Goal: Task Accomplishment & Management: Complete application form

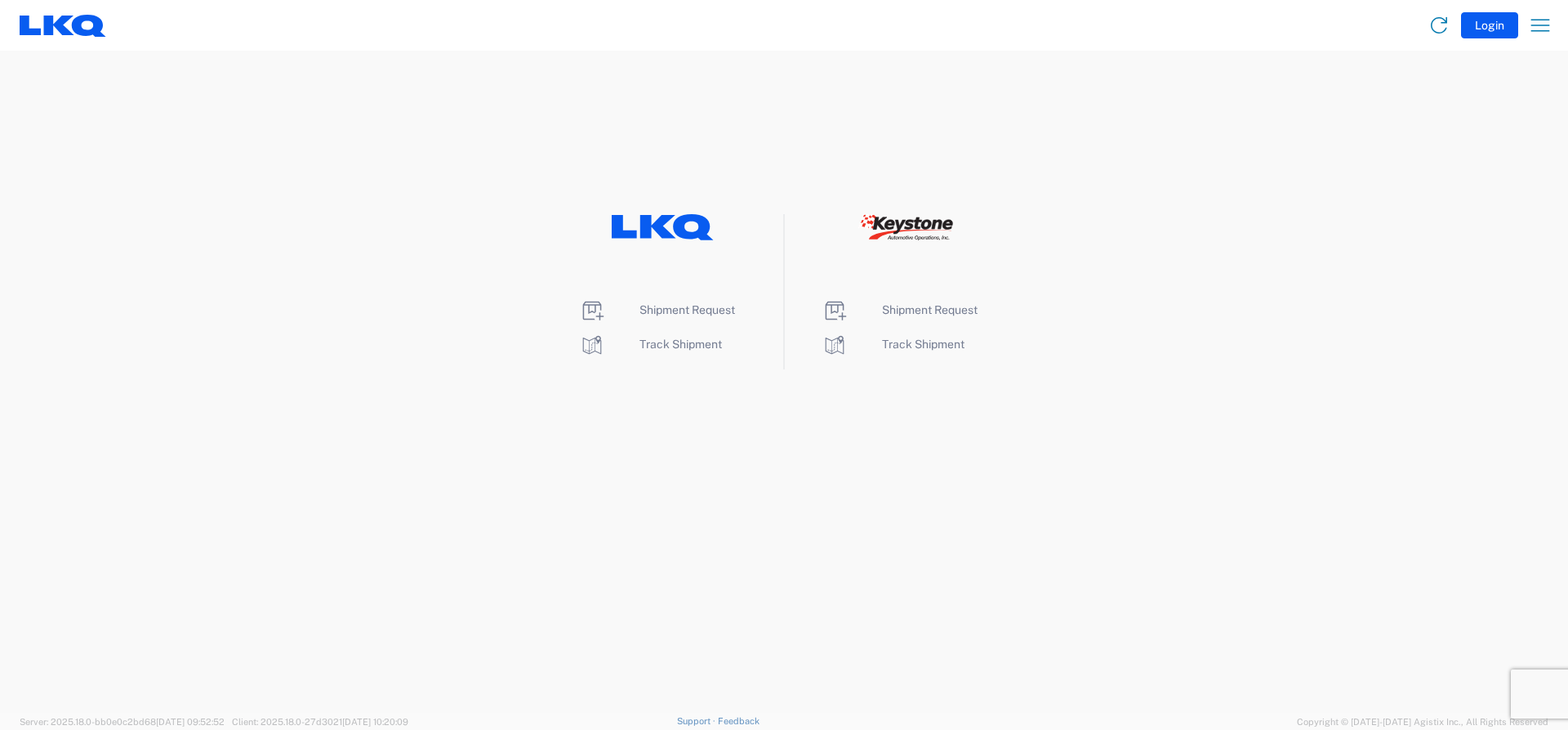
click at [681, 319] on li "Shipment Request" at bounding box center [663, 311] width 168 height 26
click at [675, 311] on span "Shipment Request" at bounding box center [687, 309] width 96 height 13
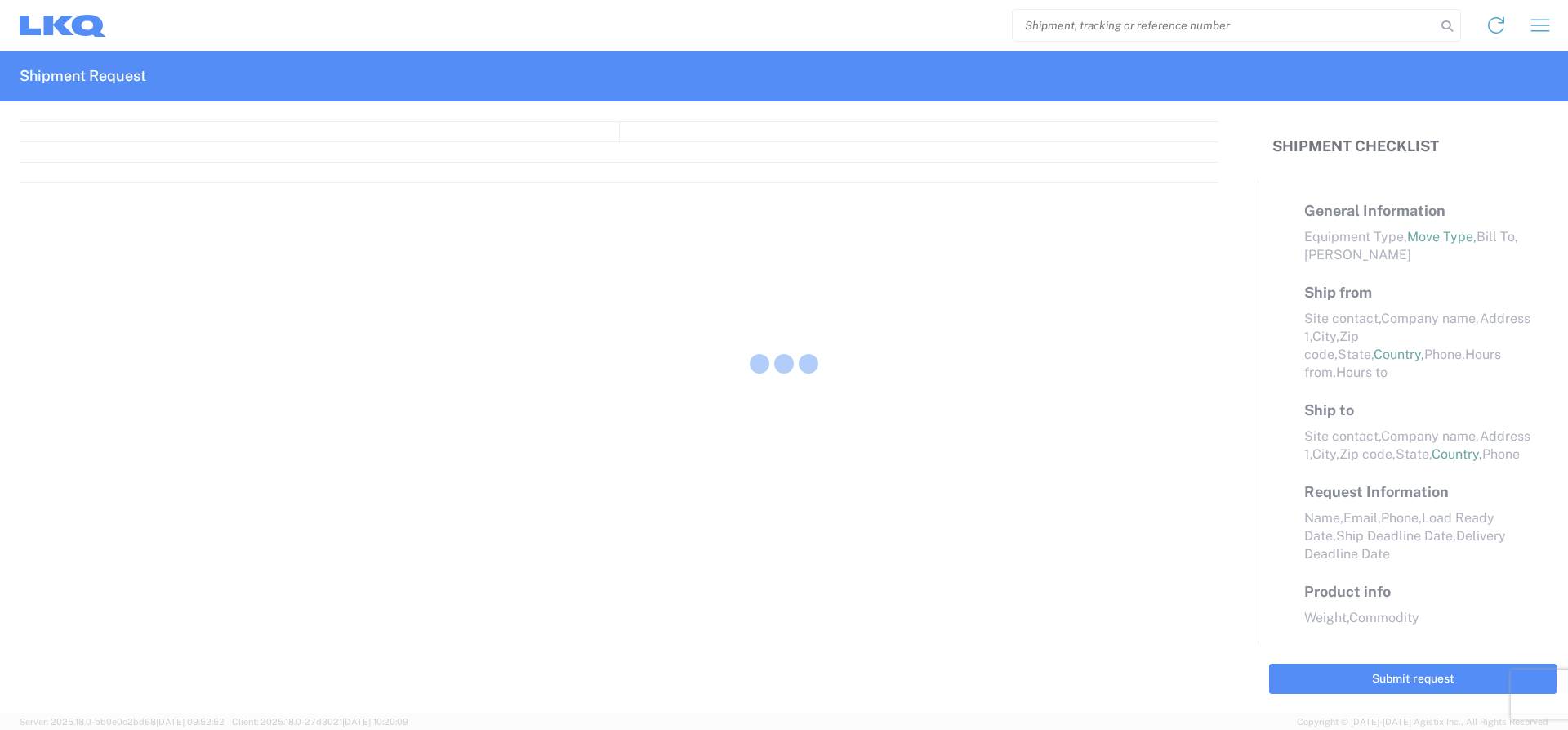
select select "FULL"
select select "LBS"
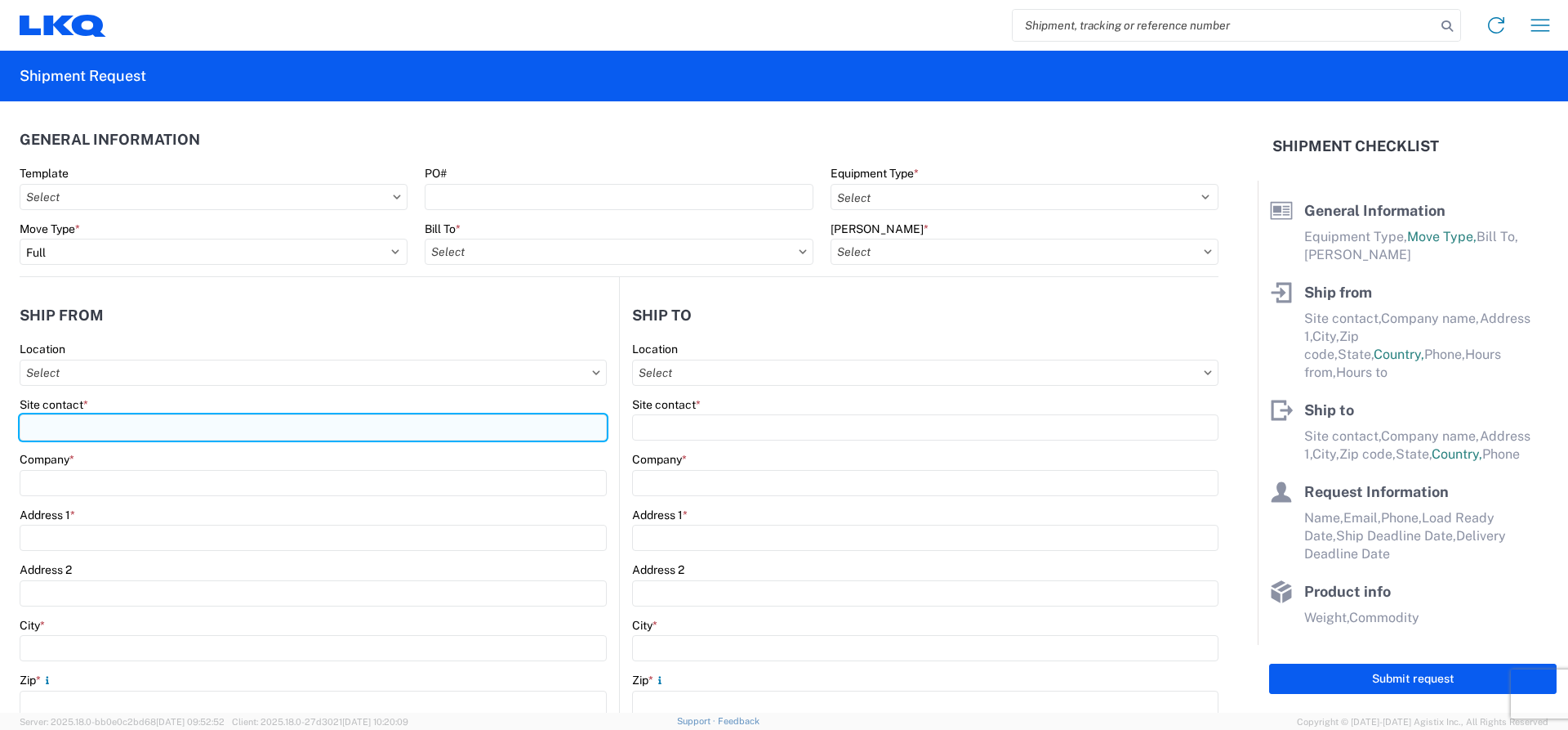
click at [77, 423] on input "Site contact *" at bounding box center [313, 427] width 587 height 26
type input "[PERSON_NAME]"
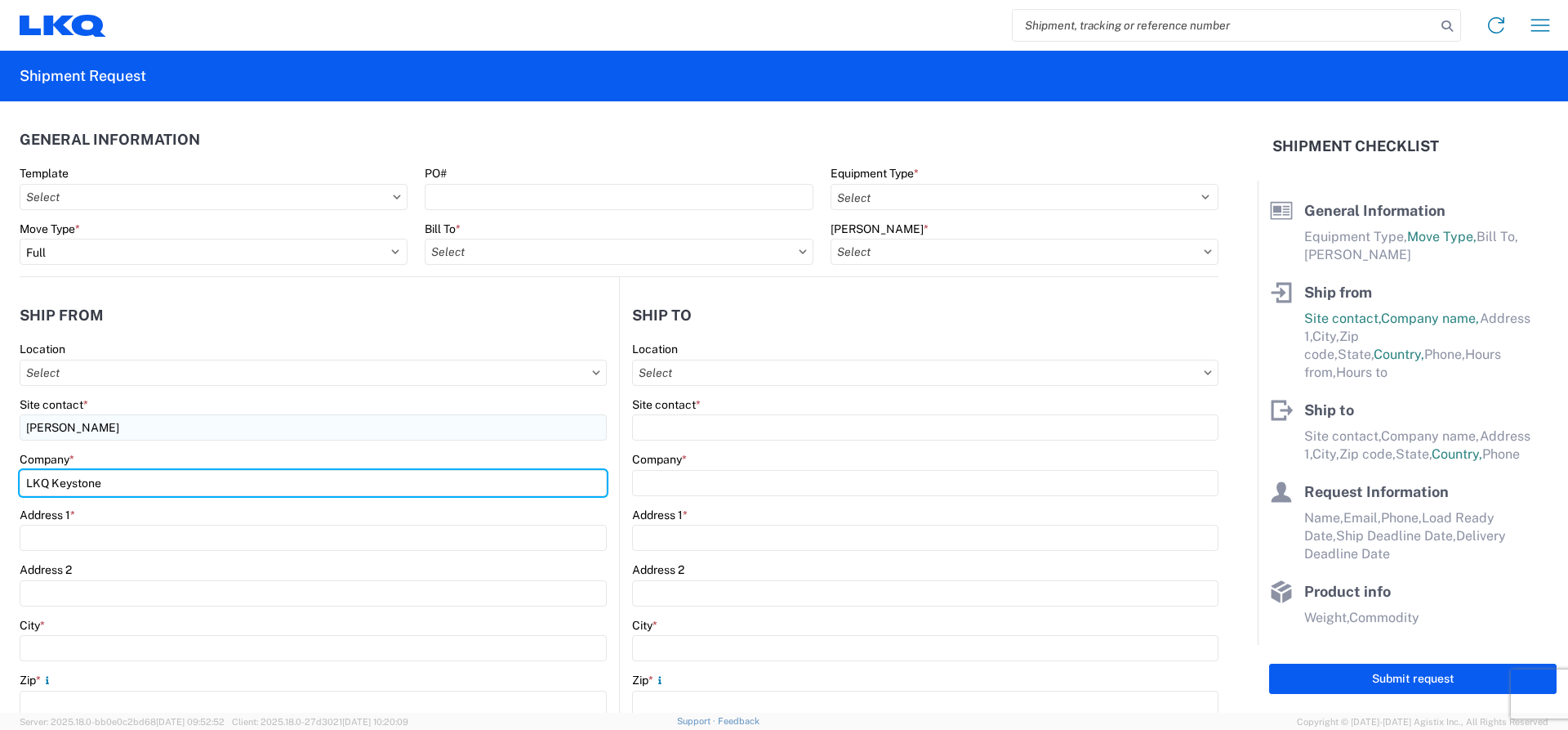
type input "LKQ Keystone"
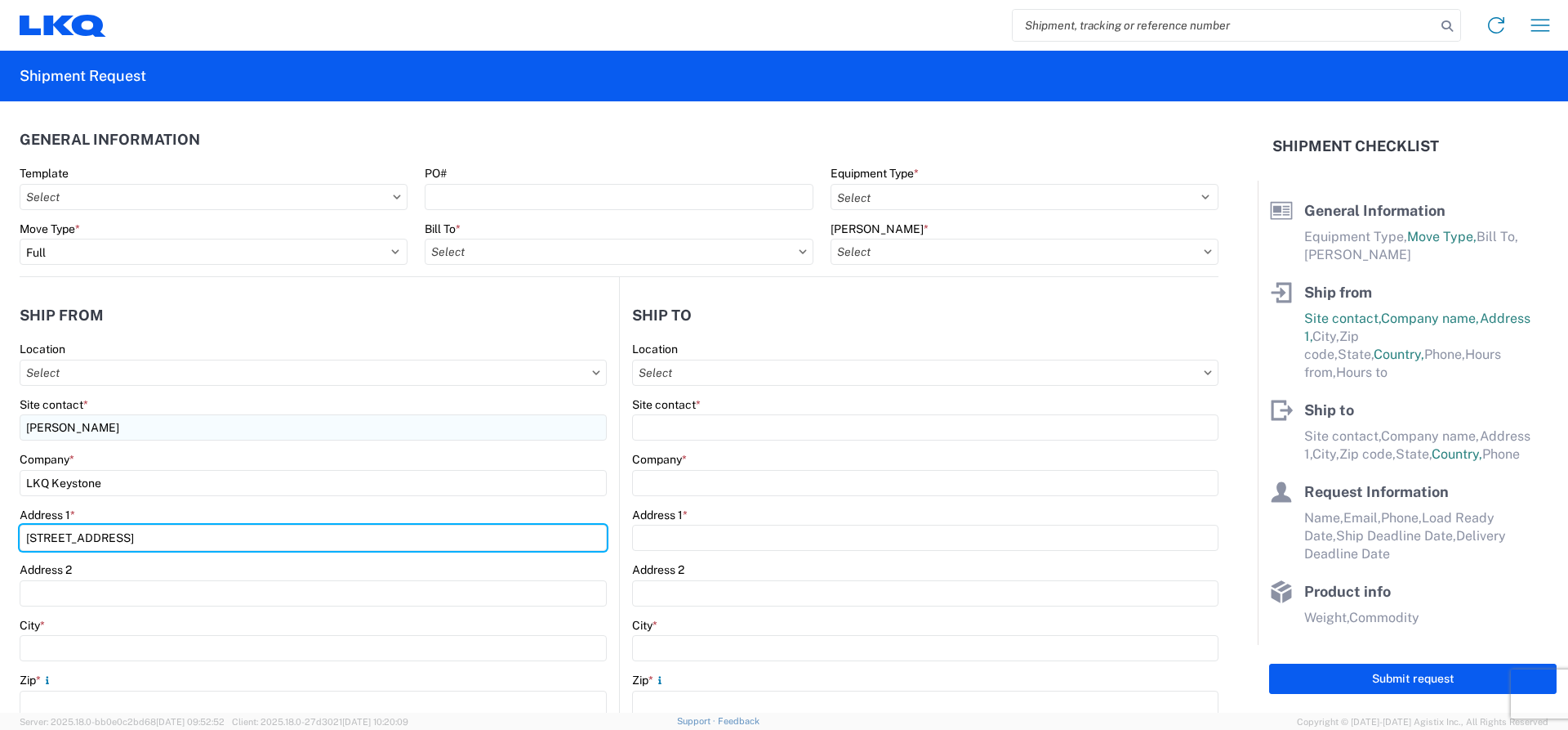
type input "[STREET_ADDRESS]"
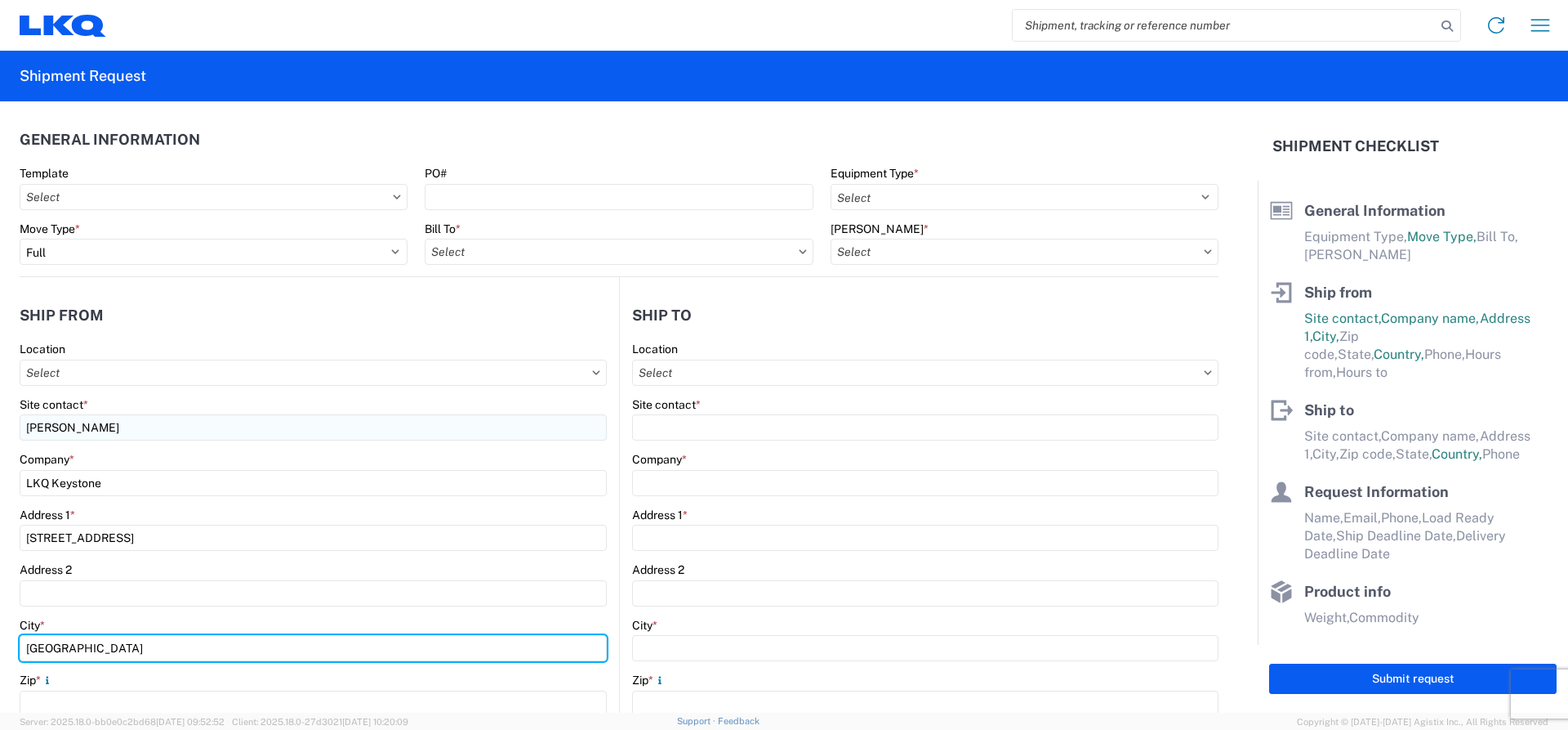
type input "[GEOGRAPHIC_DATA]"
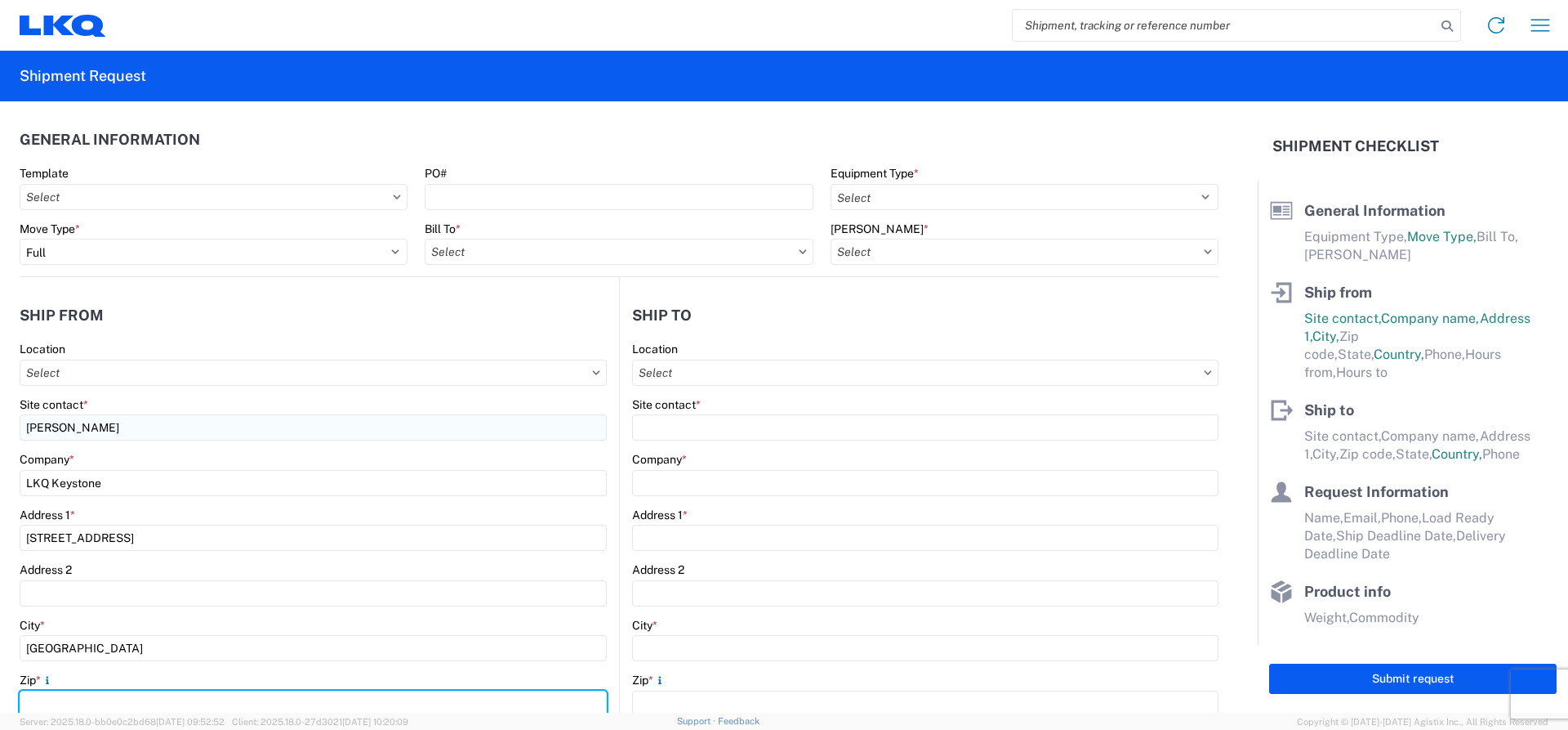
scroll to position [4, 0]
type input "PA"
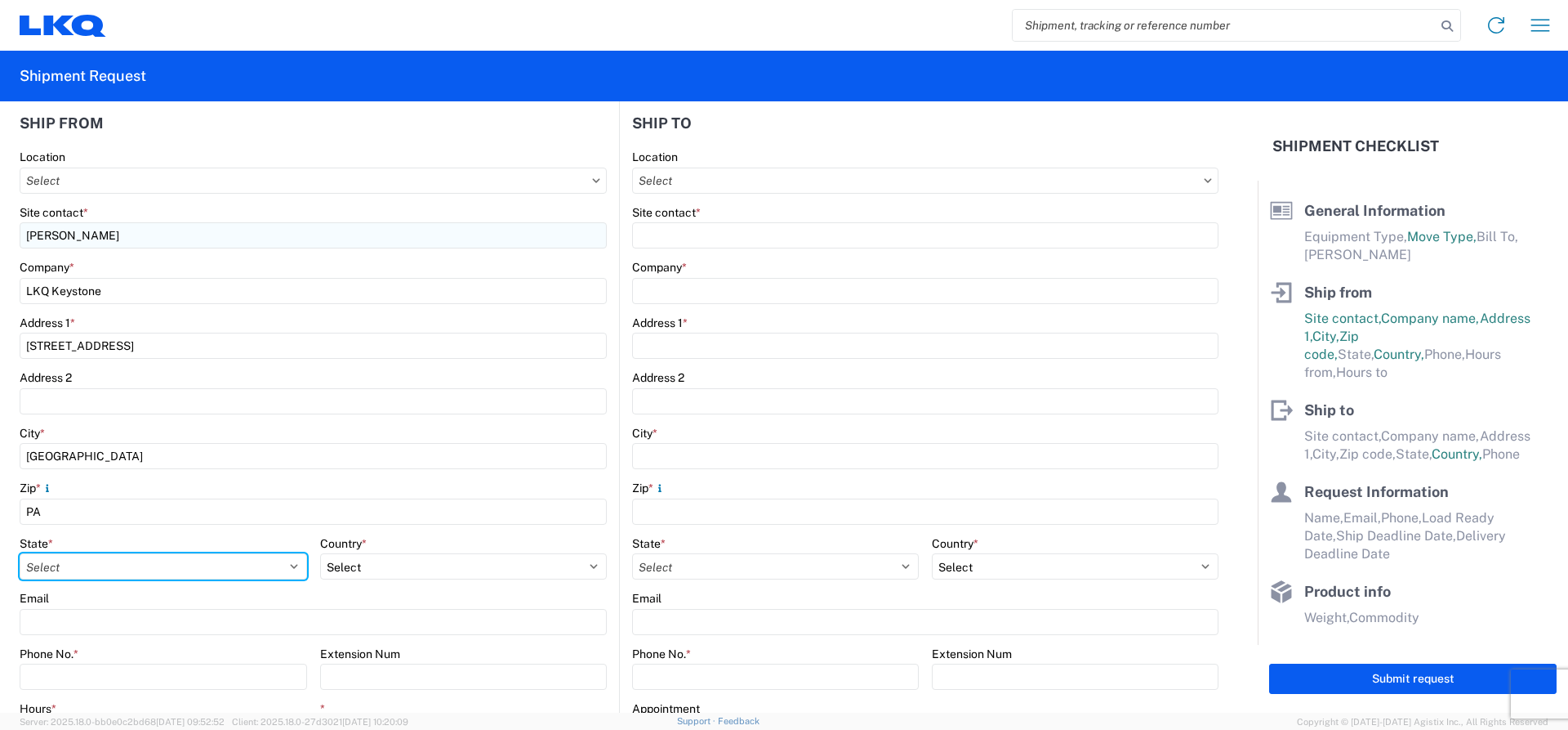
scroll to position [188, 0]
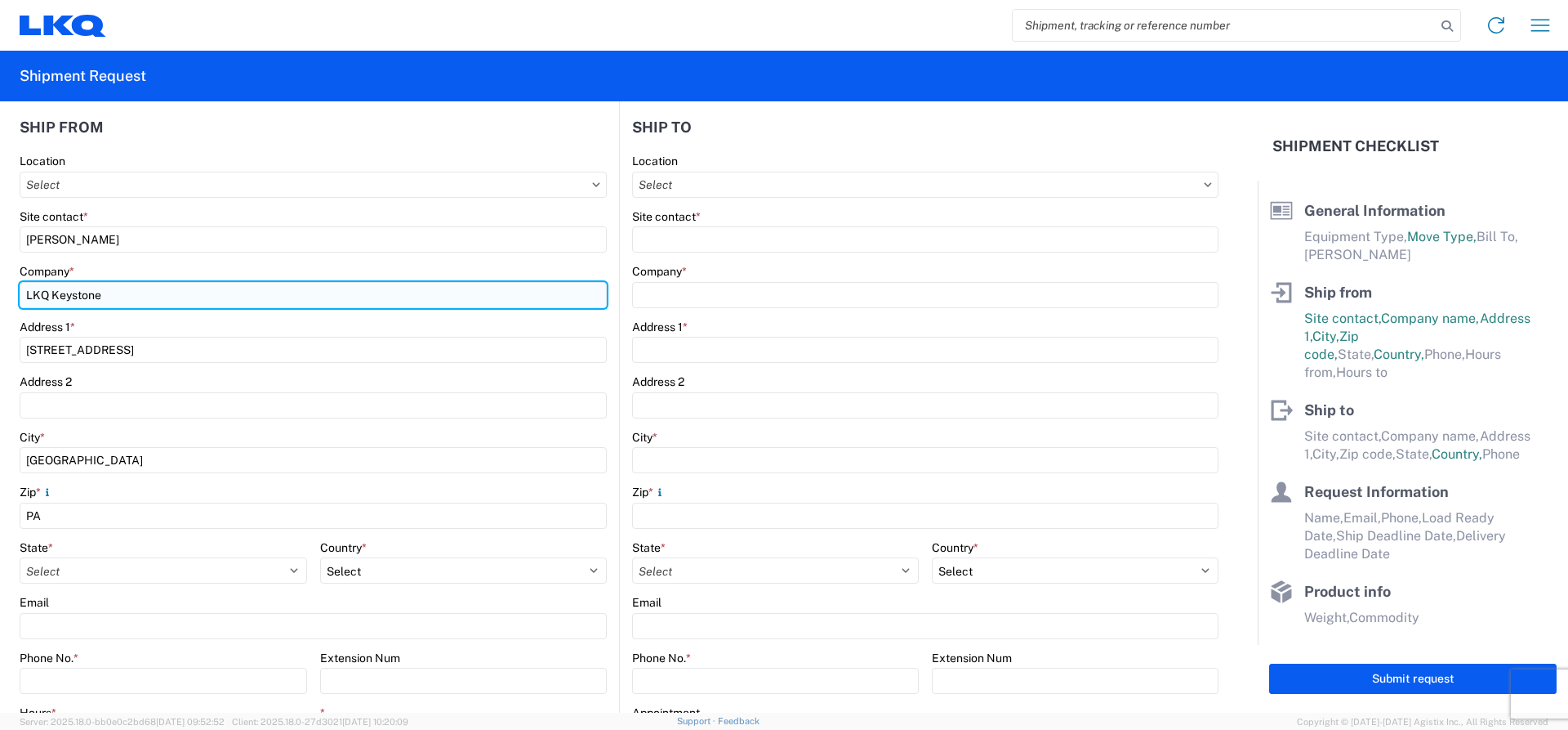
click at [110, 295] on input "LKQ Keystone" at bounding box center [313, 295] width 587 height 26
click at [110, 295] on input "LKQ PennMar" at bounding box center [313, 295] width 587 height 26
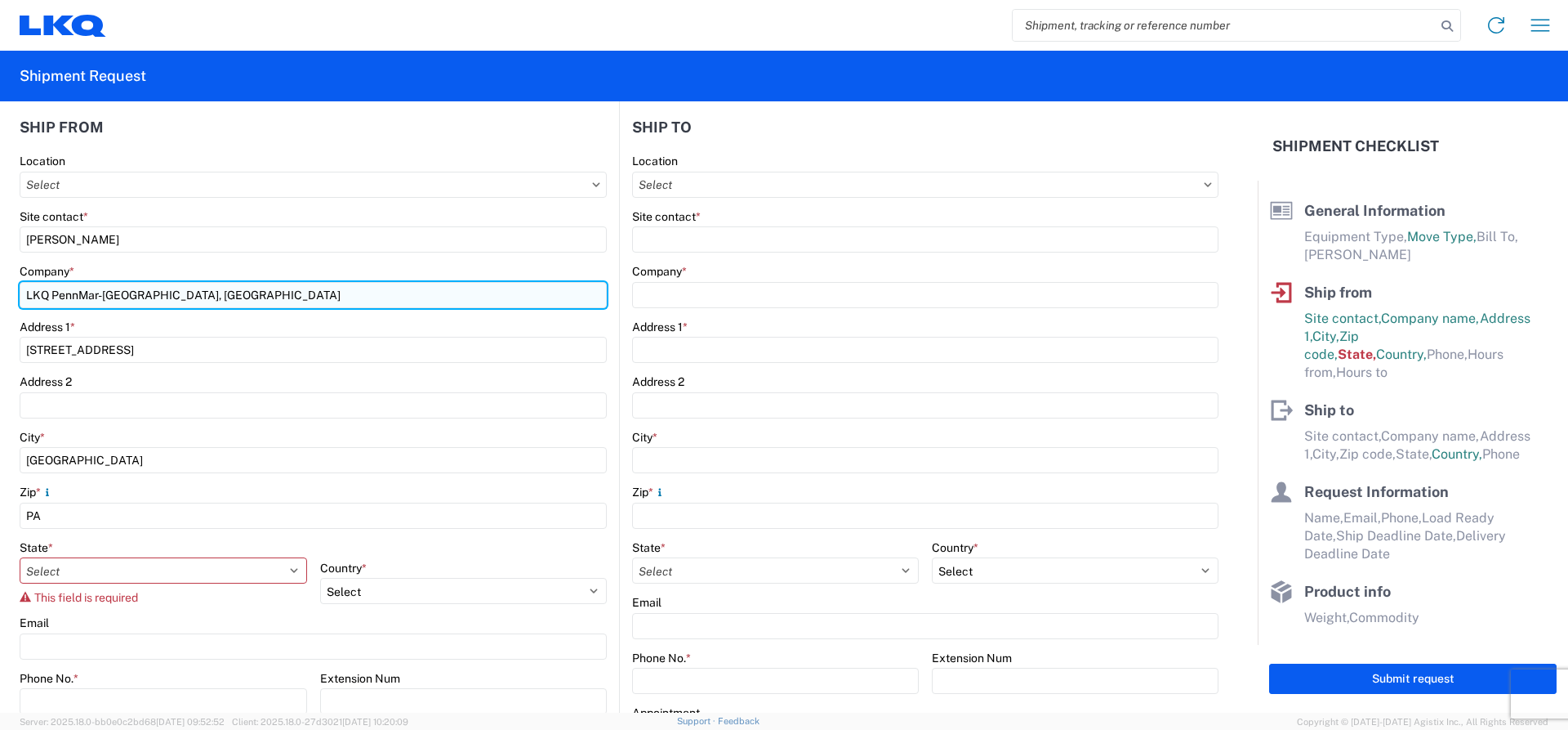
type input "LKQ PennMar-[GEOGRAPHIC_DATA], [GEOGRAPHIC_DATA]"
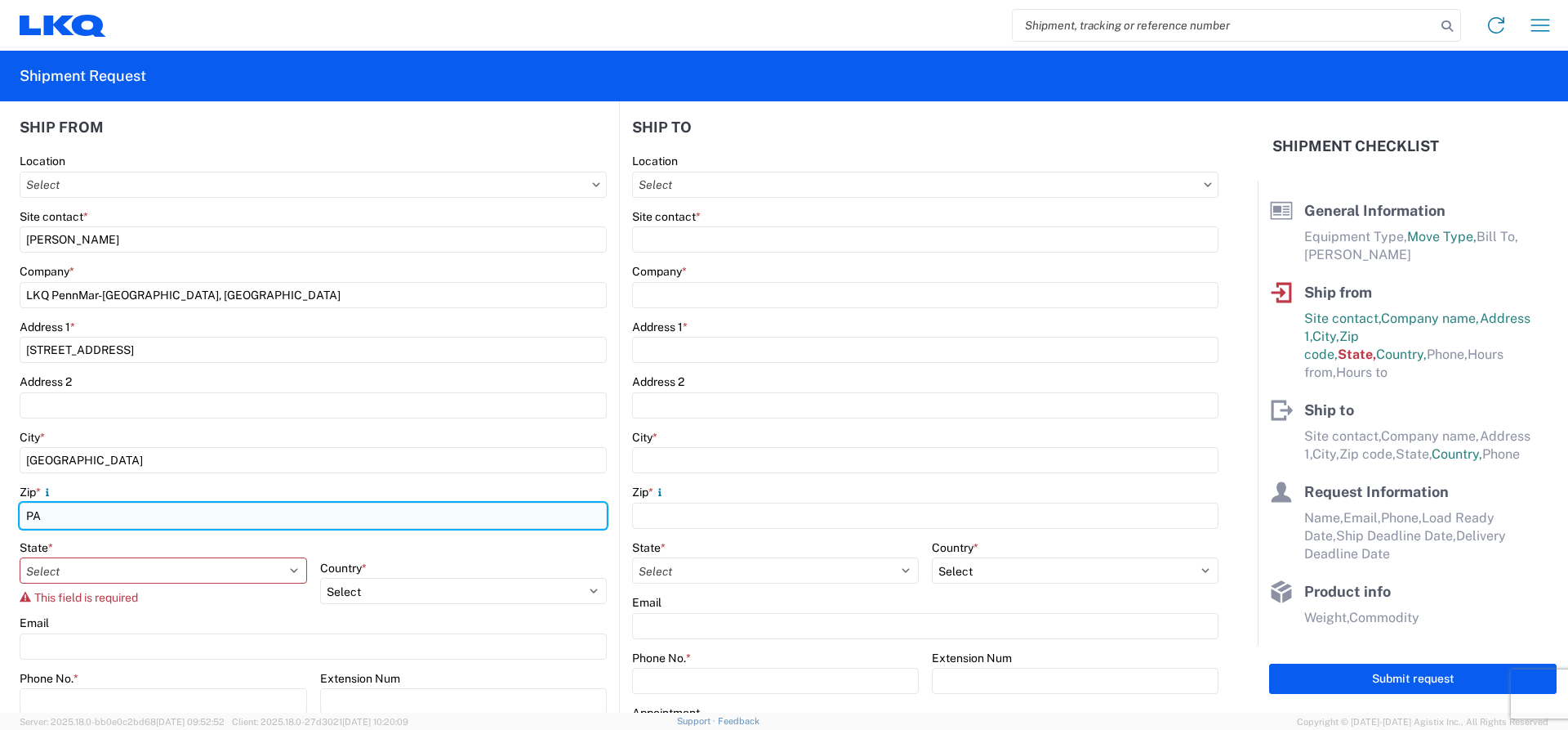
click at [42, 507] on input "PA" at bounding box center [313, 516] width 587 height 26
type input "17406"
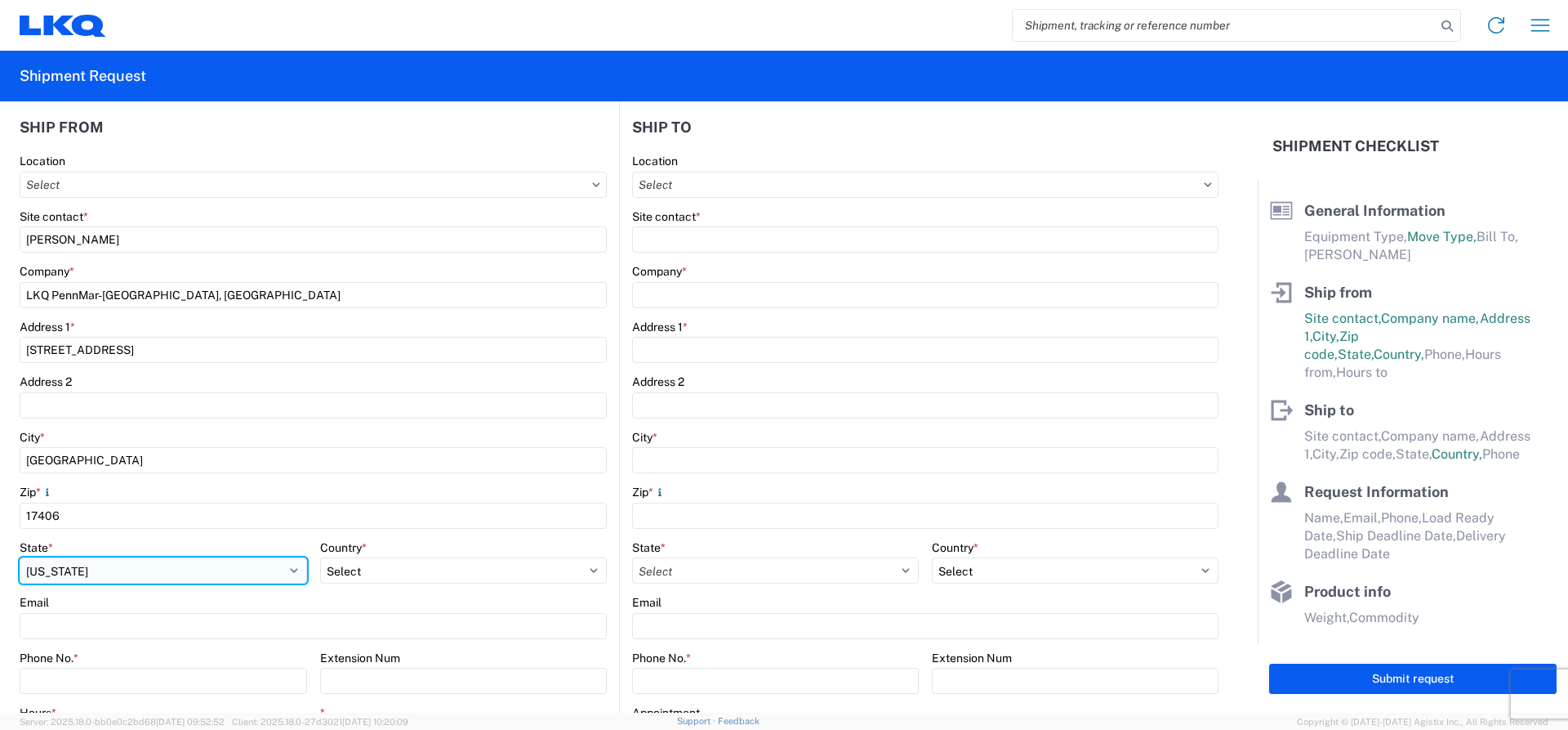
click at [290, 573] on select "Select [US_STATE] [US_STATE] [US_STATE] [US_STATE] Armed Forces Americas Armed …" at bounding box center [163, 570] width 288 height 26
select select "PA"
click at [20, 557] on select "Select [US_STATE] [US_STATE] [US_STATE] [US_STATE] Armed Forces Americas Armed …" at bounding box center [163, 570] width 288 height 26
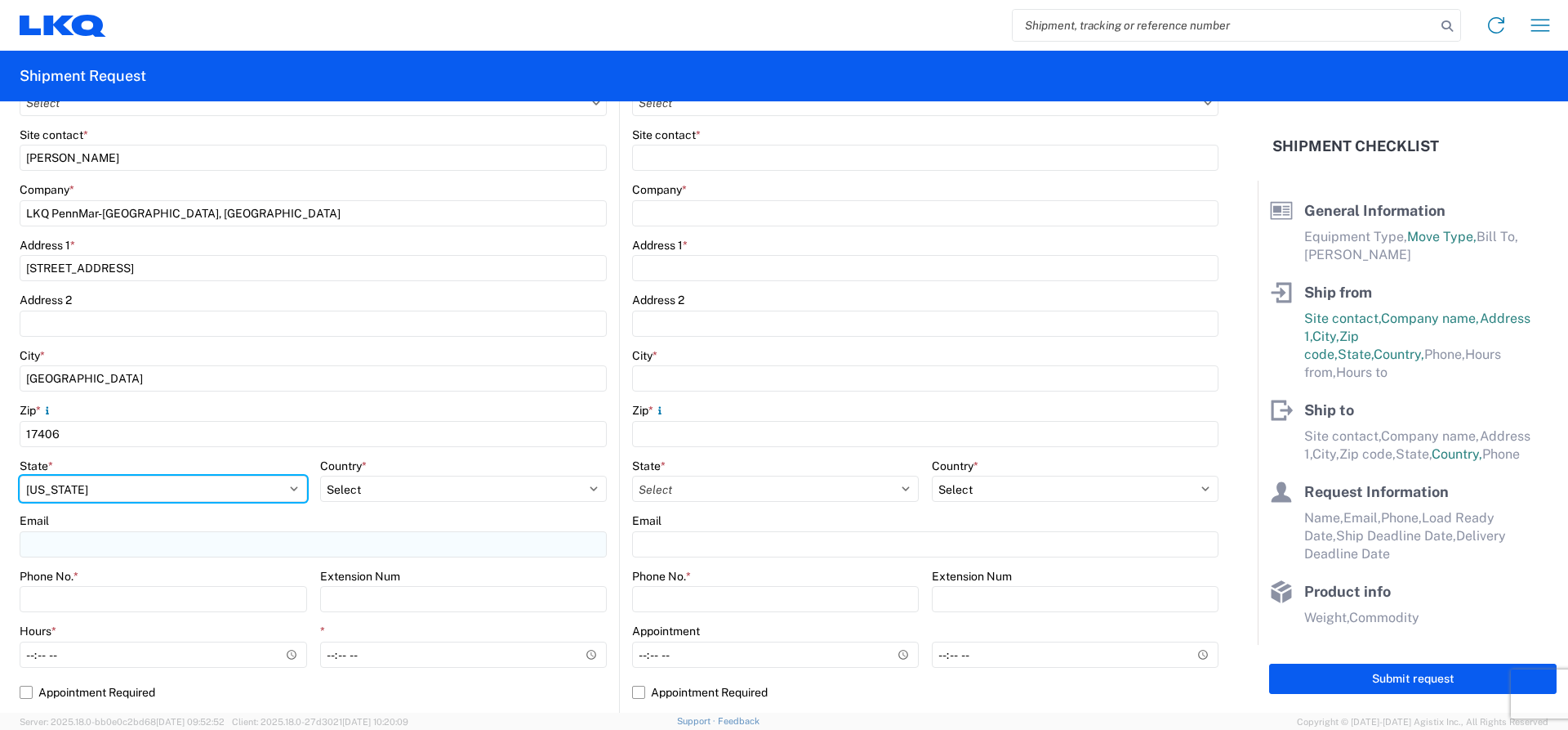
scroll to position [352, 0]
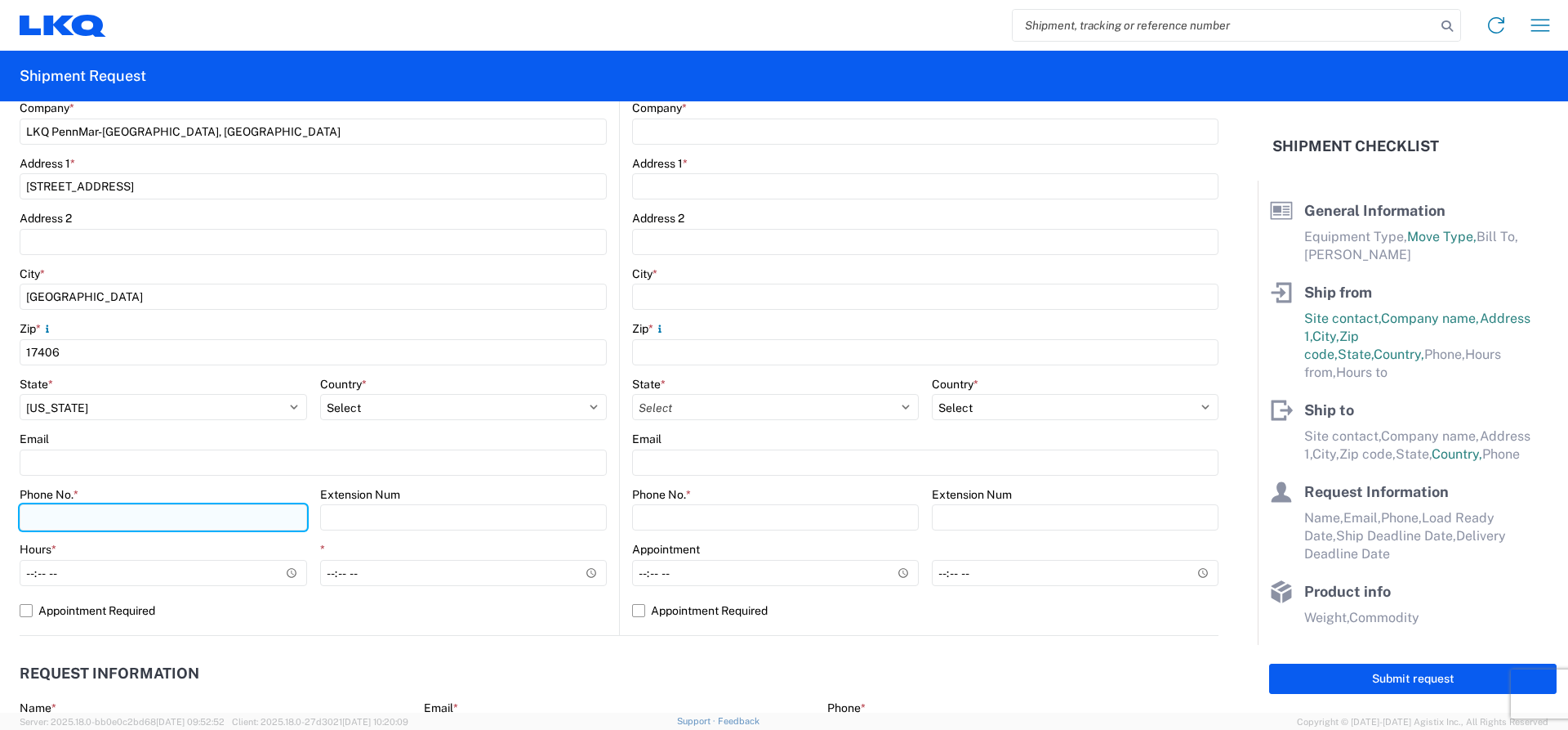
click at [47, 508] on input "Phone No. *" at bounding box center [163, 517] width 288 height 26
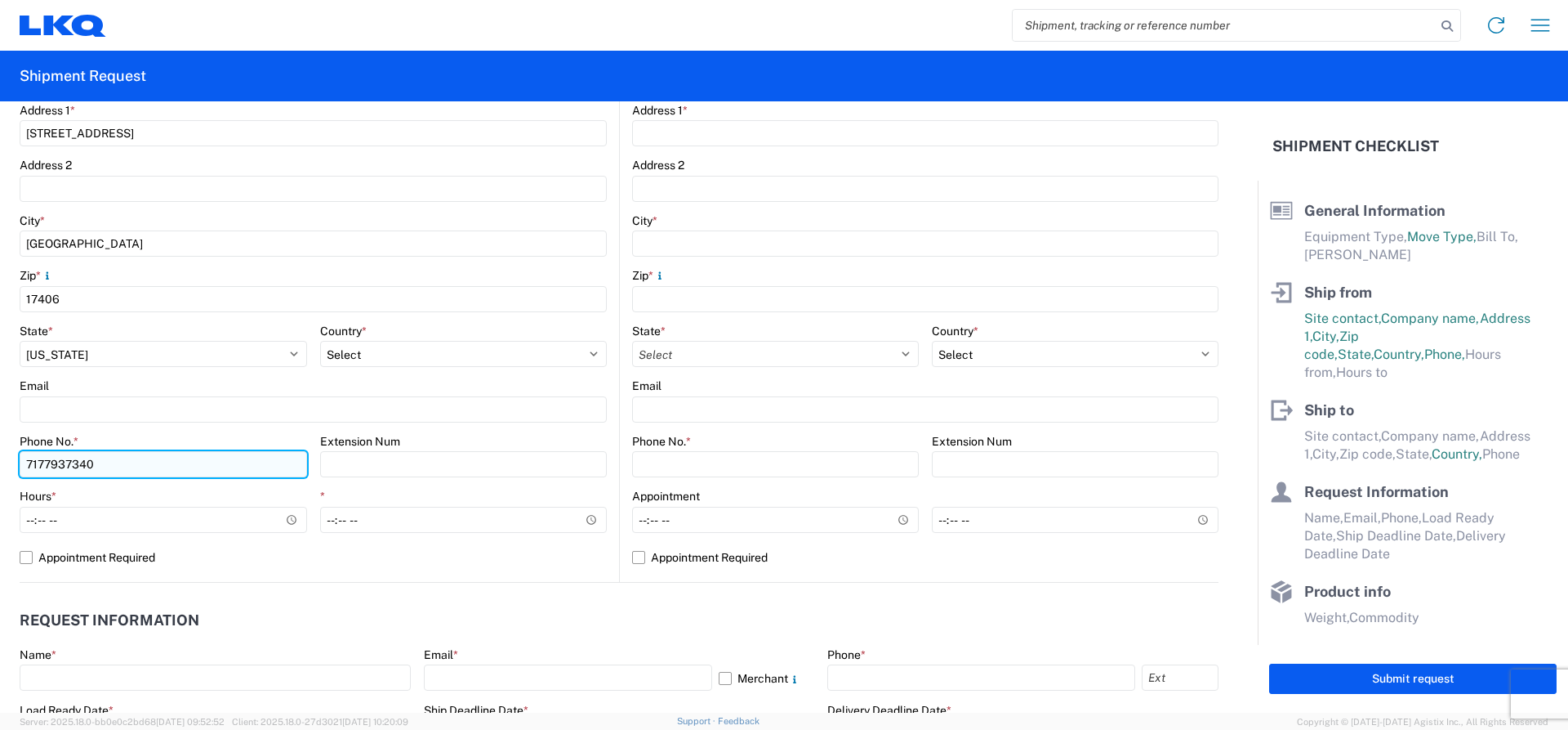
scroll to position [433, 0]
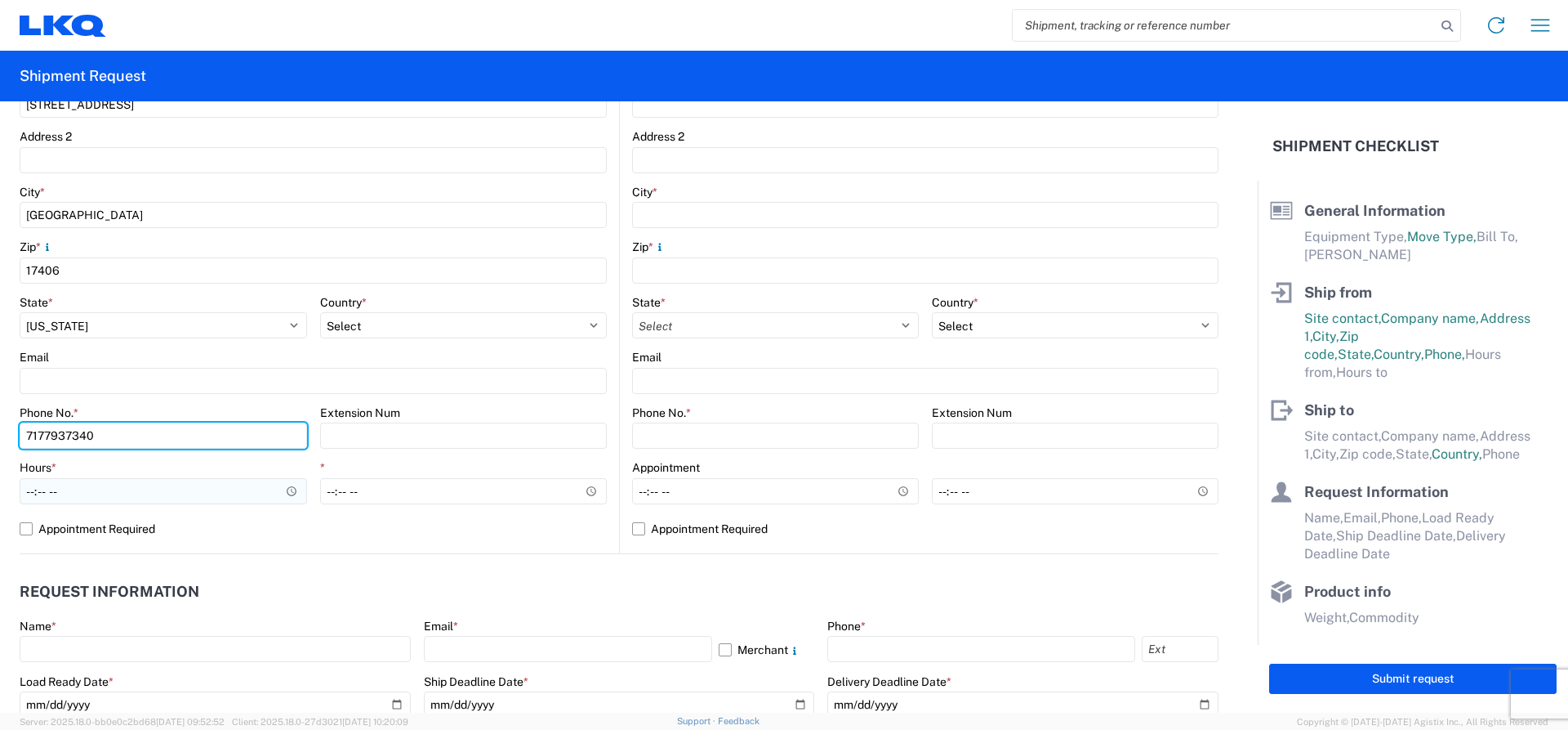
type input "7177937340"
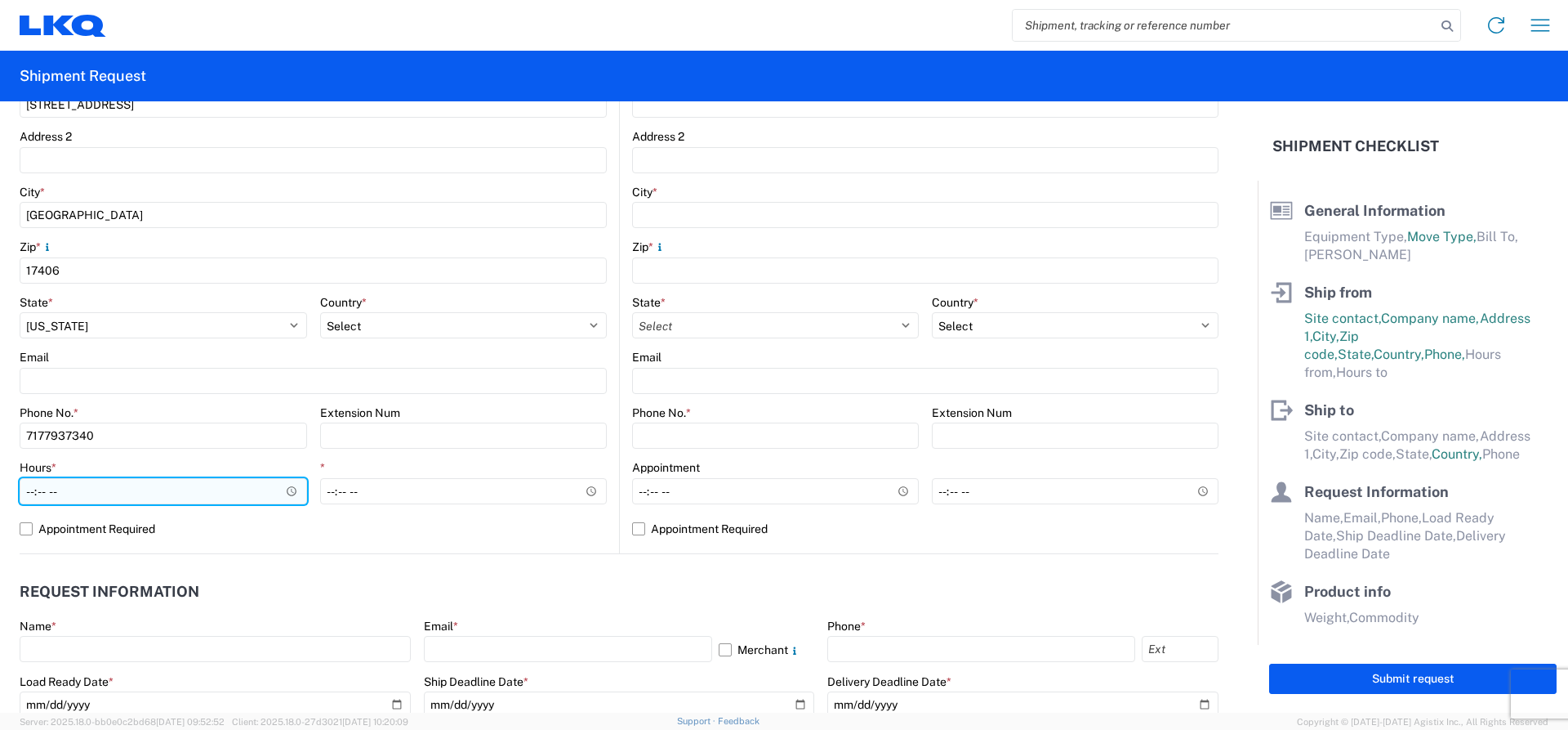
click at [283, 490] on input "Hours *" at bounding box center [163, 491] width 288 height 26
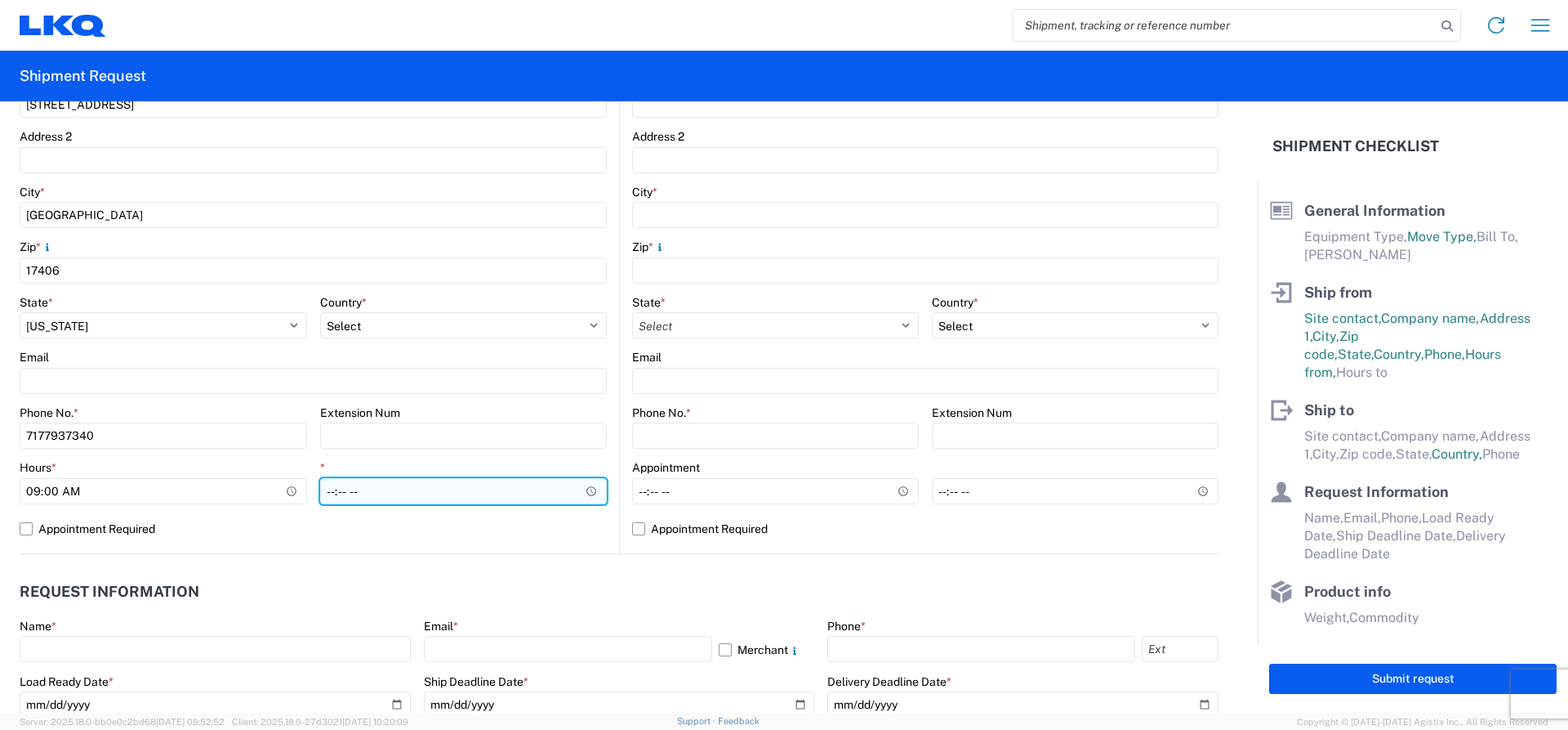
type input "09:00"
click at [583, 488] on input "*" at bounding box center [464, 491] width 288 height 26
type input "15:00"
click at [530, 598] on header "Request Information" at bounding box center [619, 592] width 1199 height 37
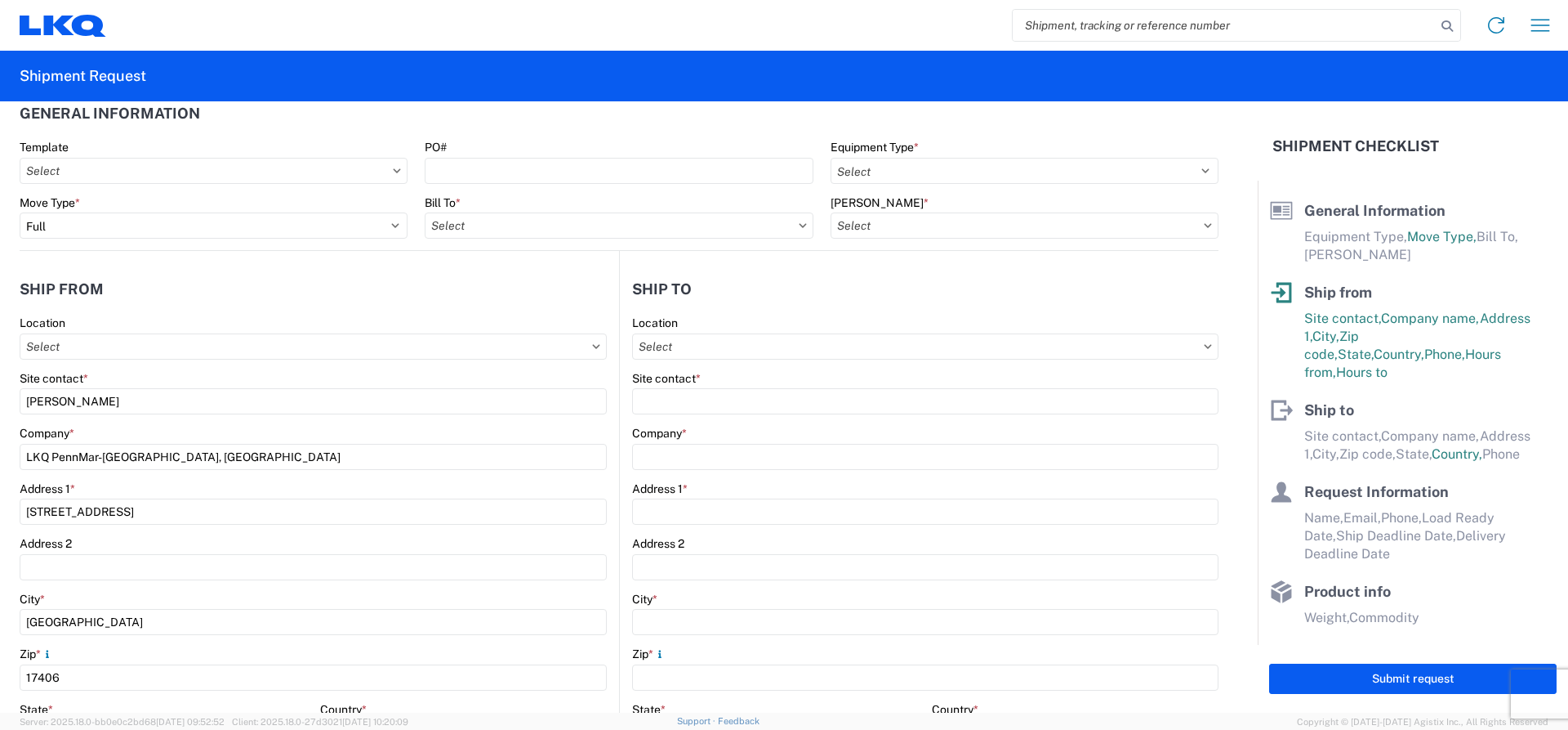
scroll to position [24, 0]
click at [1171, 352] on input "Location" at bounding box center [925, 348] width 586 height 26
type input "1760"
click at [757, 419] on div "1760 - LKQ Best Core" at bounding box center [773, 421] width 286 height 26
type input "1760 - LKQ Best Core"
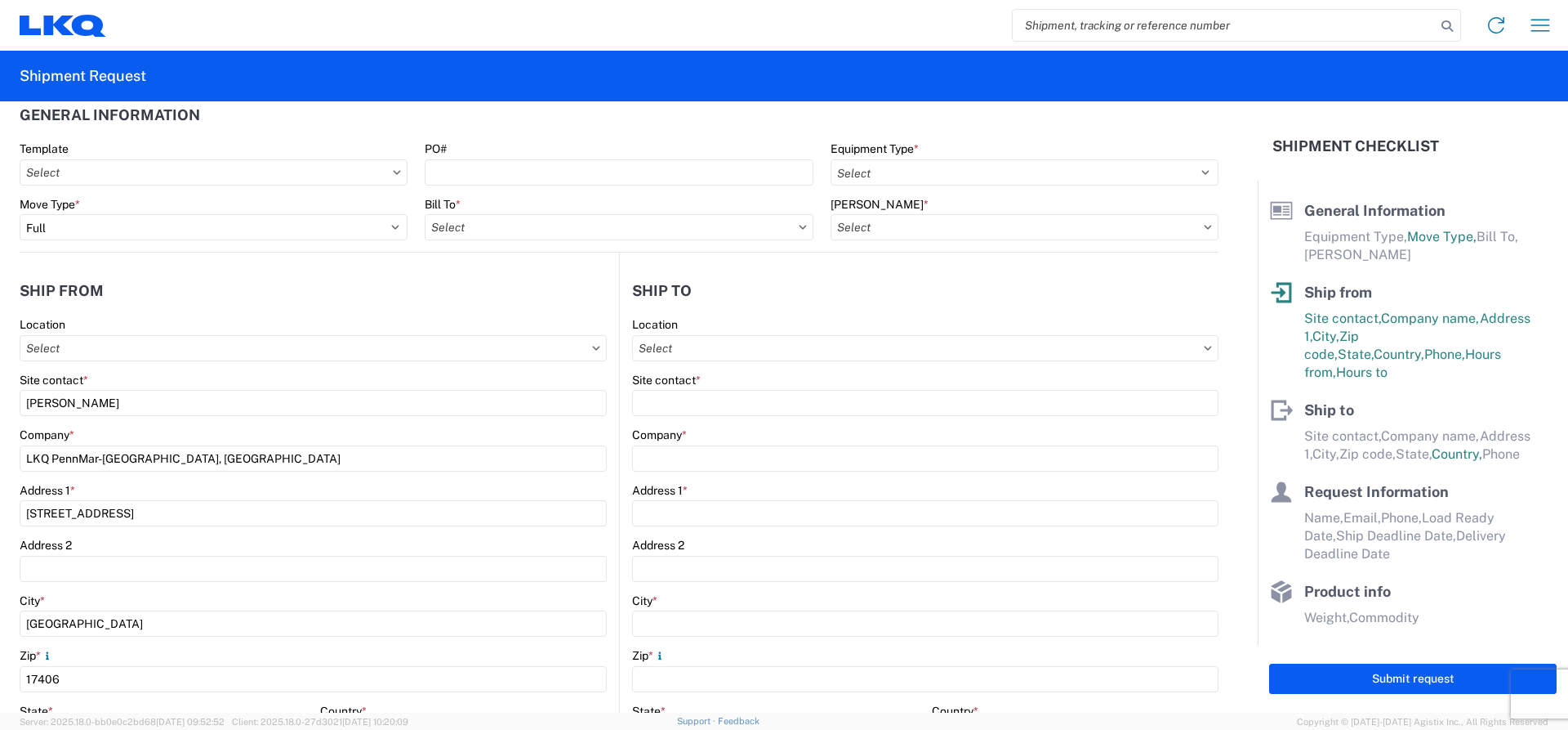
type input "LKQ Corporation"
type input "[STREET_ADDRESS]"
type input "[GEOGRAPHIC_DATA]"
type input "77038"
select select "US"
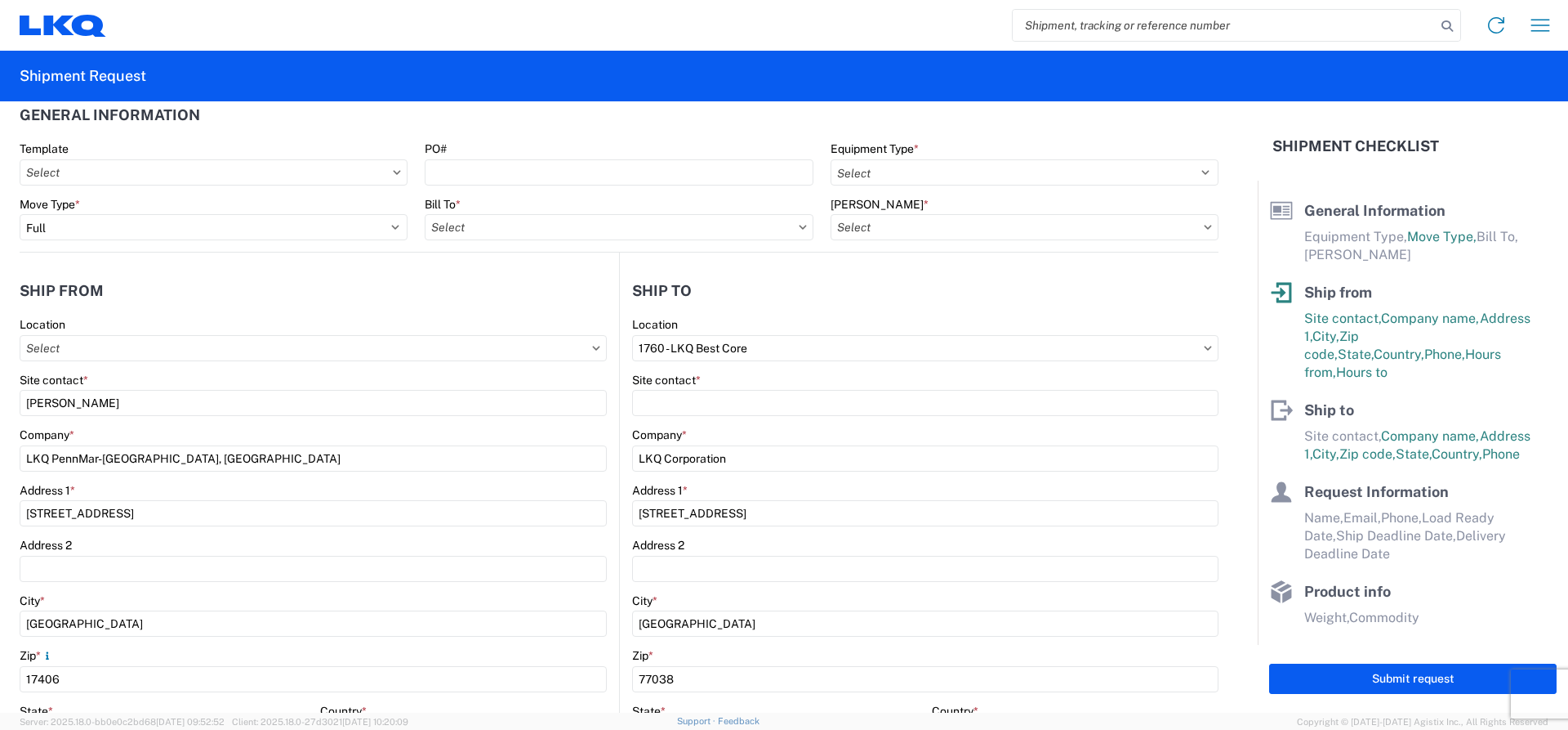
click at [1204, 345] on icon at bounding box center [1207, 348] width 8 height 5
drag, startPoint x: 774, startPoint y: 343, endPoint x: 597, endPoint y: 347, distance: 177.0
click at [597, 347] on div "Ship from Location Site contact * [PERSON_NAME] Company * LKQ PennMar-[GEOGRAPH…" at bounding box center [619, 607] width 1199 height 710
click at [756, 353] on input "1760 - LKQ Best Core" at bounding box center [925, 348] width 586 height 26
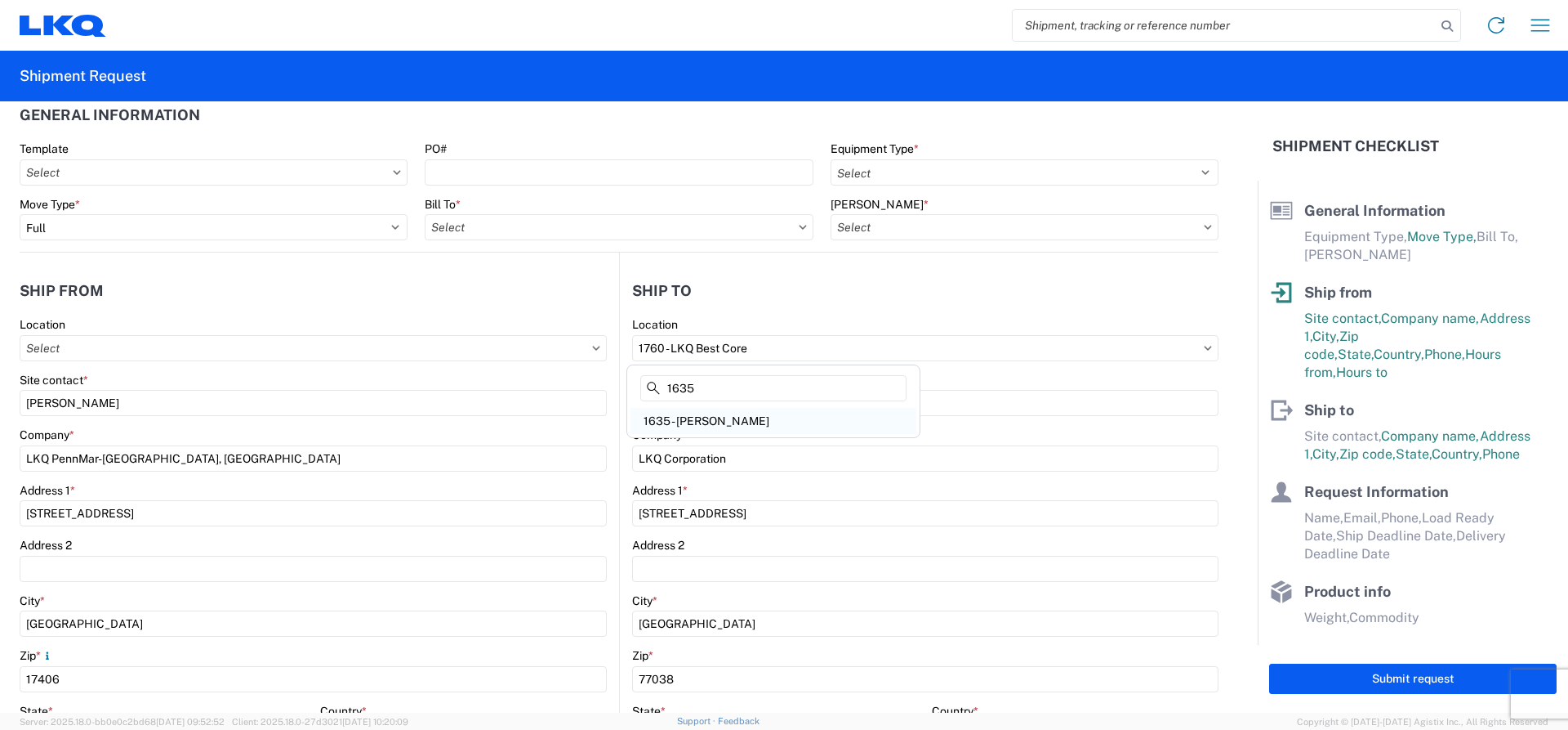
type input "1635"
click at [721, 419] on div "1635 - [PERSON_NAME]" at bounding box center [773, 421] width 286 height 26
type input "1635 - [PERSON_NAME]"
type input "[PERSON_NAME]"
type input "[STREET_ADDRESS][PERSON_NAME]"
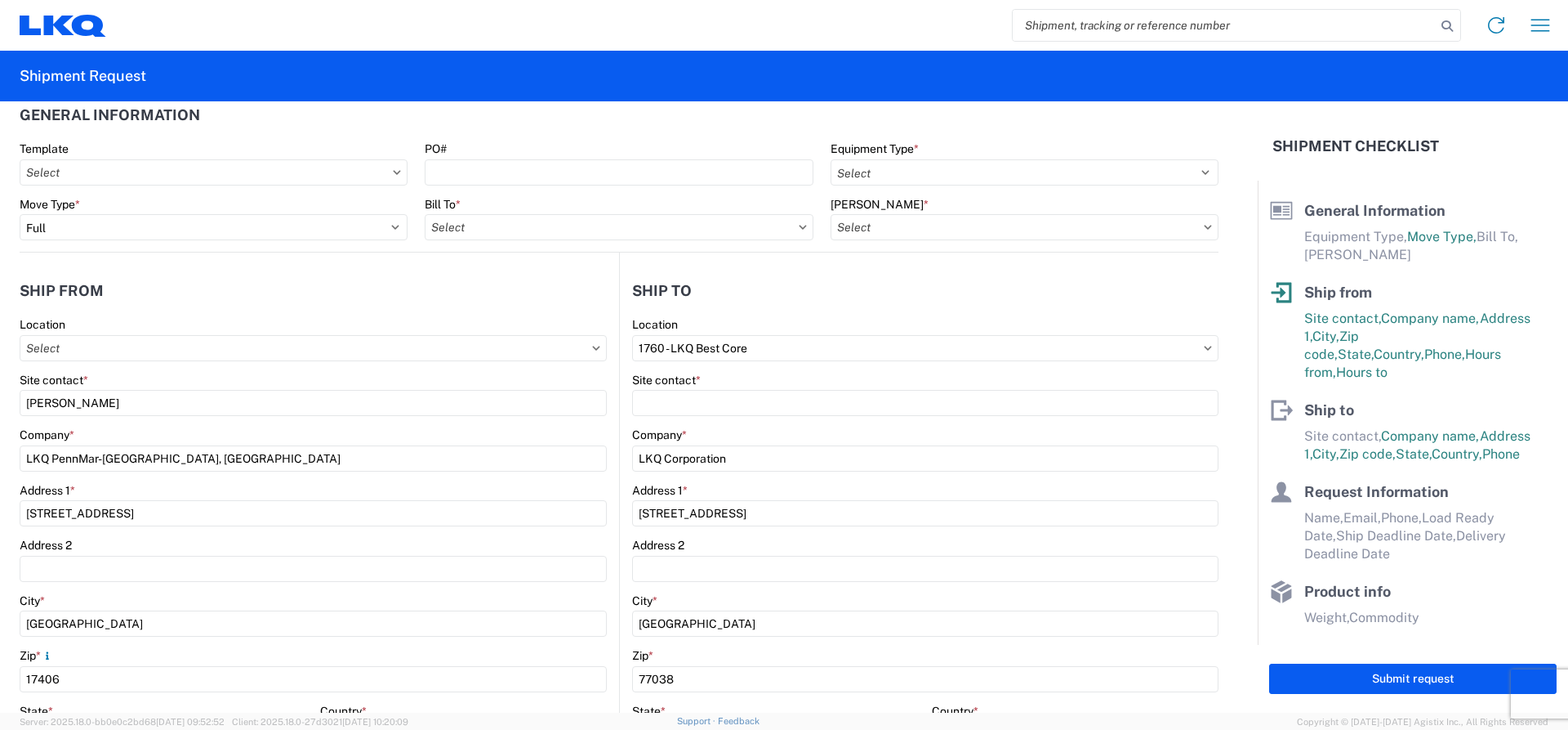
type input "Suite C"
type input "Alsip"
type input "60803"
type input "[EMAIL_ADDRESS][DOMAIN_NAME]"
select select "IL"
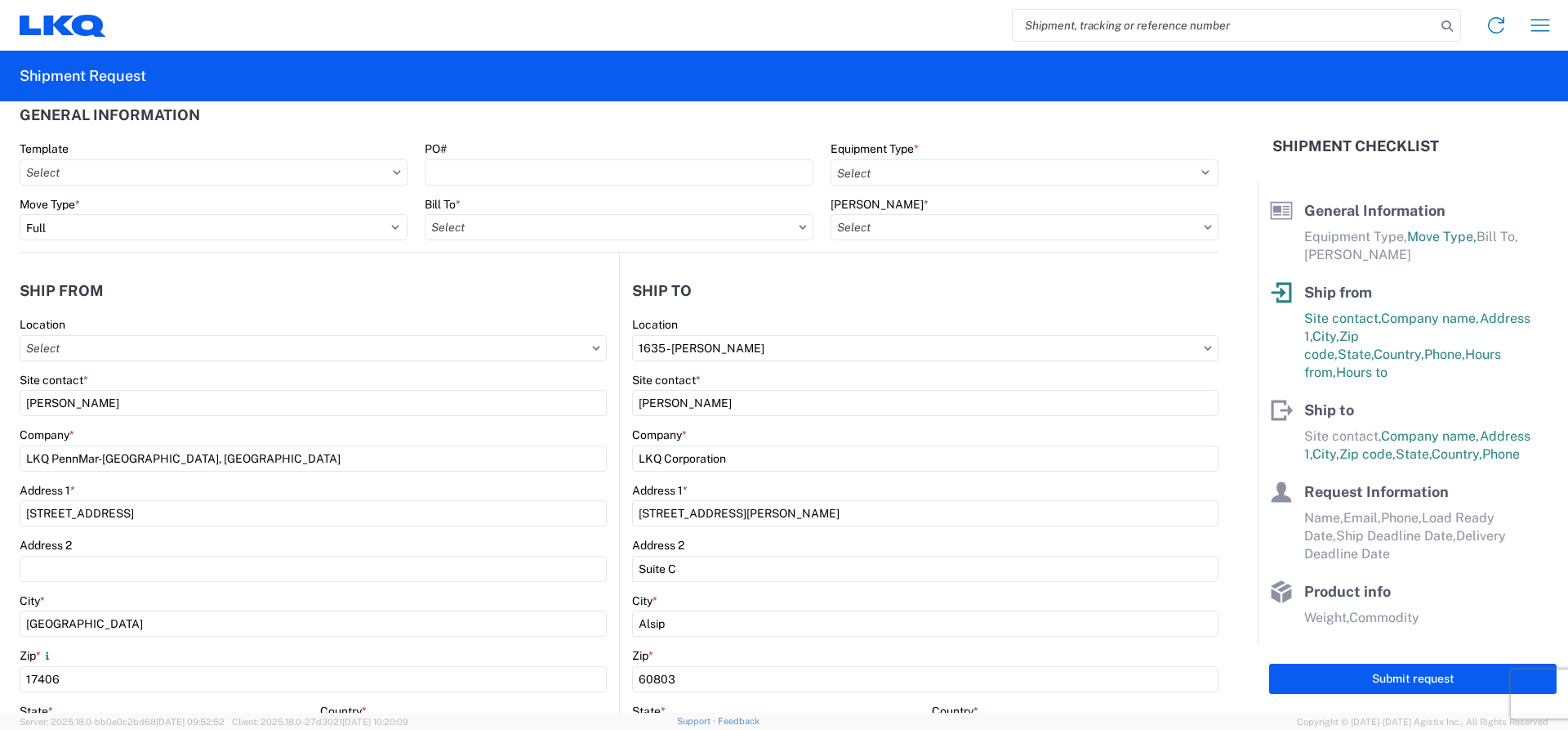
select select "US"
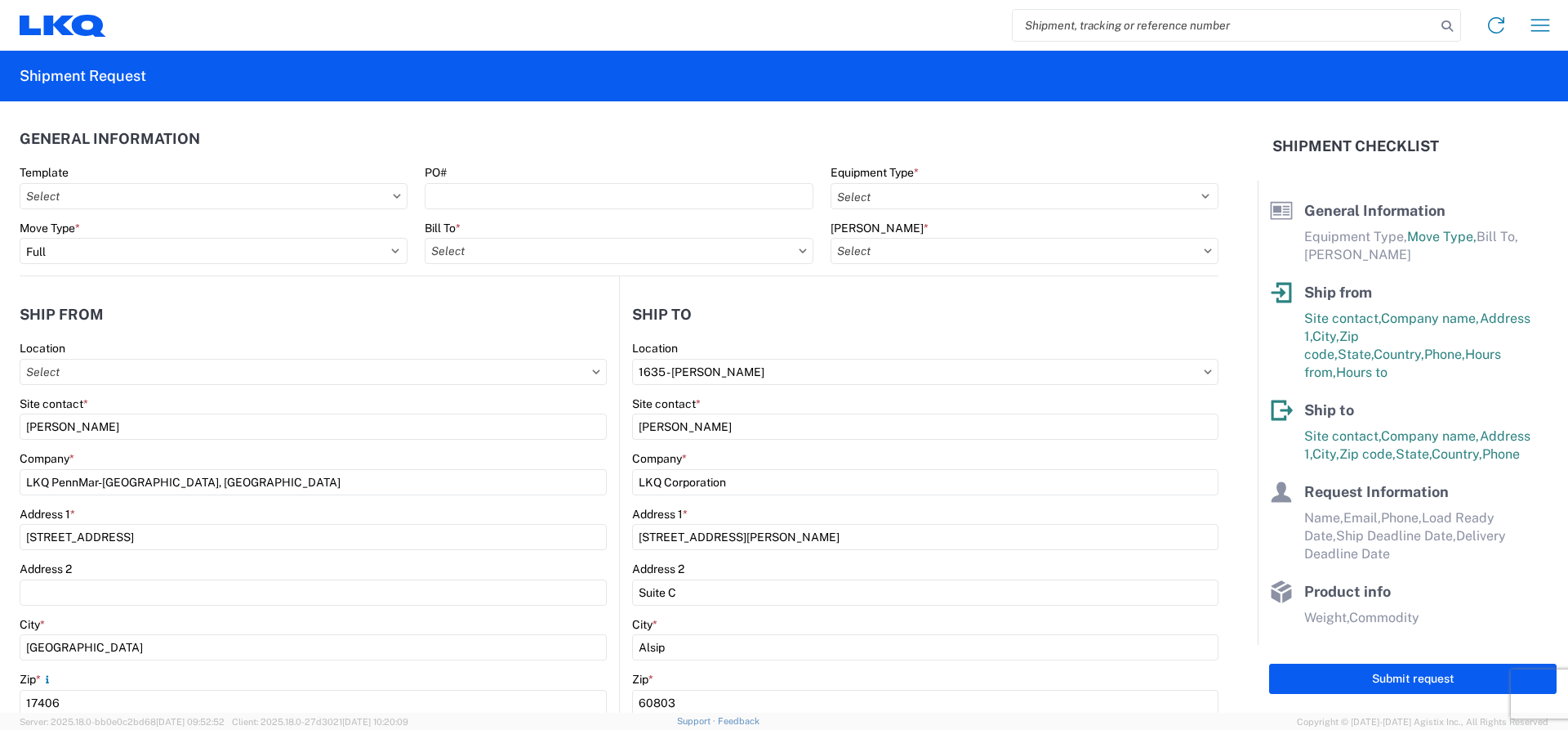
scroll to position [0, 0]
click at [798, 251] on icon at bounding box center [802, 251] width 8 height 5
click at [798, 249] on icon at bounding box center [802, 251] width 8 height 5
click at [496, 250] on input "Bill To *" at bounding box center [618, 251] width 388 height 26
type input "1760"
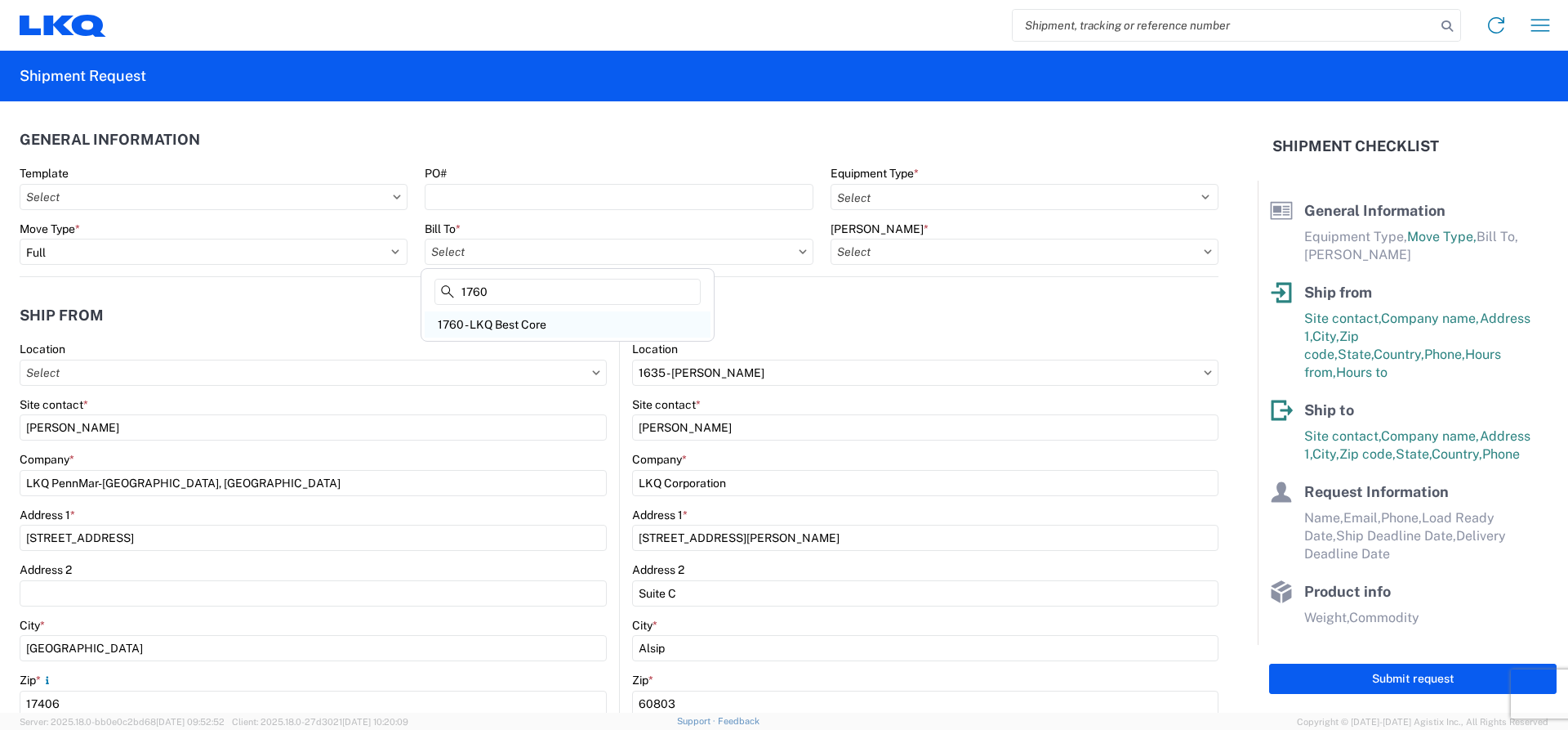
click at [489, 328] on div "1760 - LKQ Best Core" at bounding box center [567, 325] width 286 height 26
type input "1760 - LKQ Best Core"
click at [1204, 253] on icon at bounding box center [1207, 251] width 8 height 5
click at [1204, 251] on icon at bounding box center [1208, 251] width 7 height 4
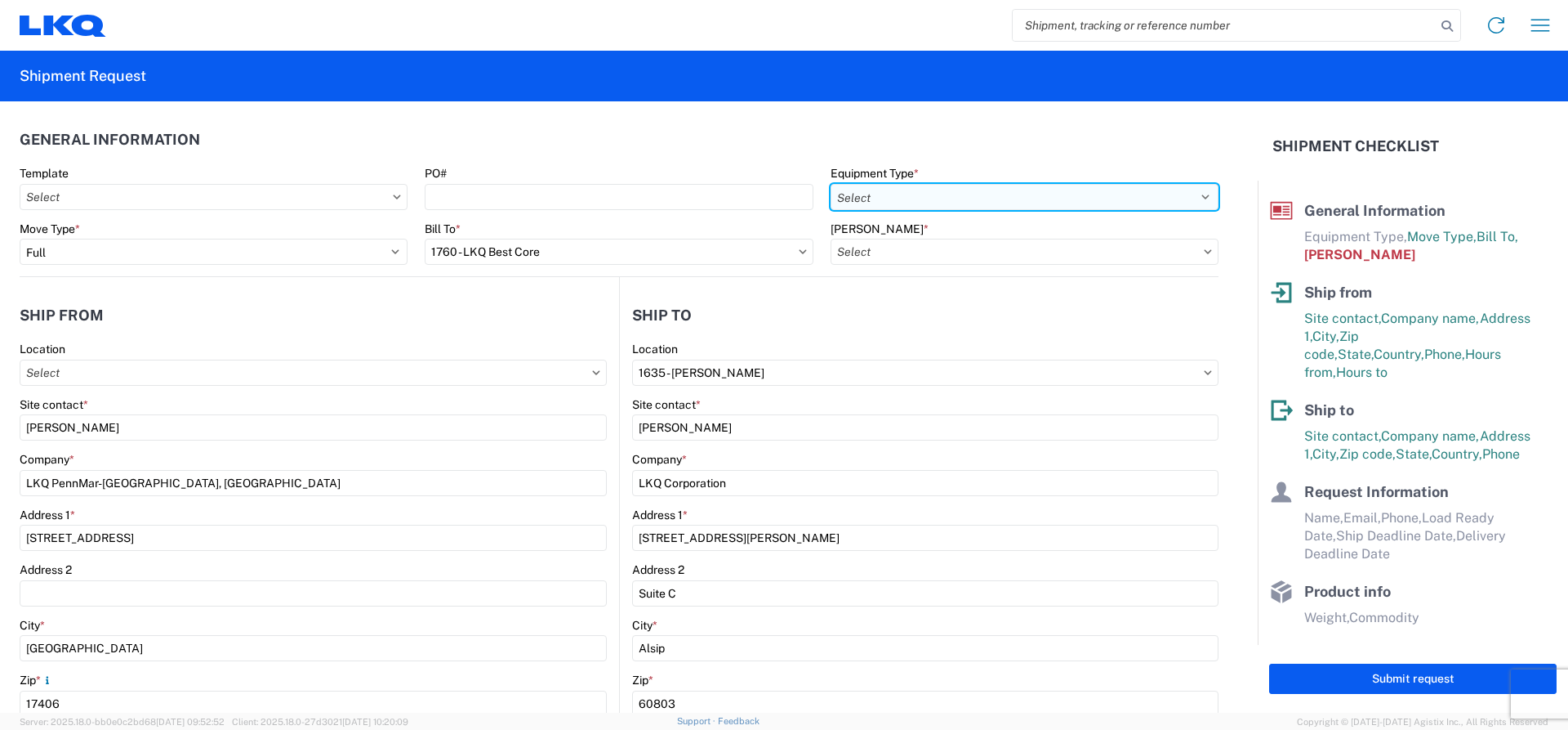
click at [912, 192] on select "Select 53’ Dry Van Flatbed Dropdeck (van) Lowboy (flatbed) Rail" at bounding box center [1024, 197] width 388 height 26
select select "STDV"
click at [831, 184] on select "Select 53’ Dry Van Flatbed Dropdeck (van) Lowboy (flatbed) Rail" at bounding box center [1024, 197] width 388 height 26
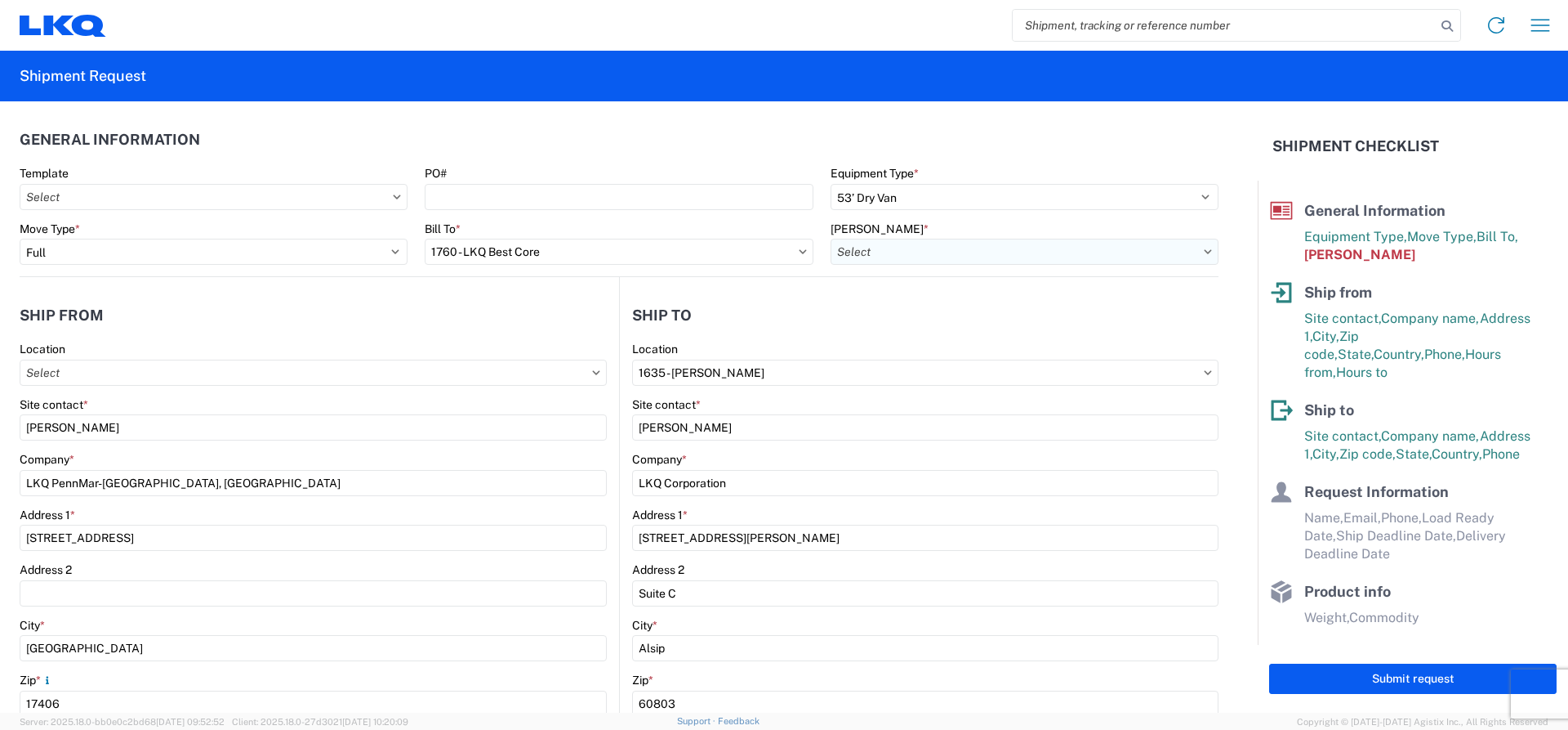
click at [876, 249] on input "[PERSON_NAME] *" at bounding box center [1024, 251] width 388 height 26
click at [902, 324] on div "1760-1300-50180-0000 - 1760 Freight In - Cores" at bounding box center [969, 325] width 286 height 26
type input "1760-1300-50180-0000 - 1760 Freight In - Cores"
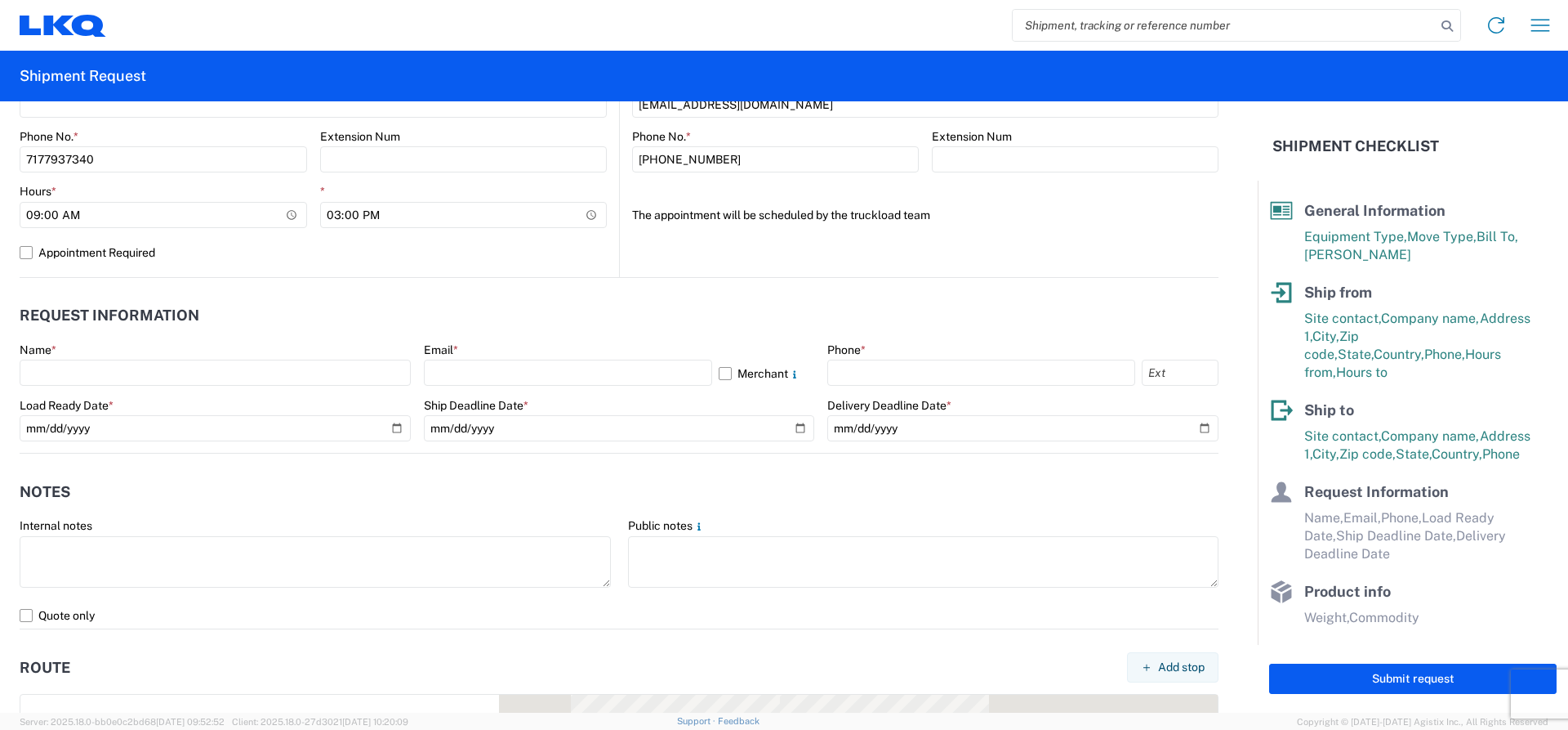
scroll to position [735, 0]
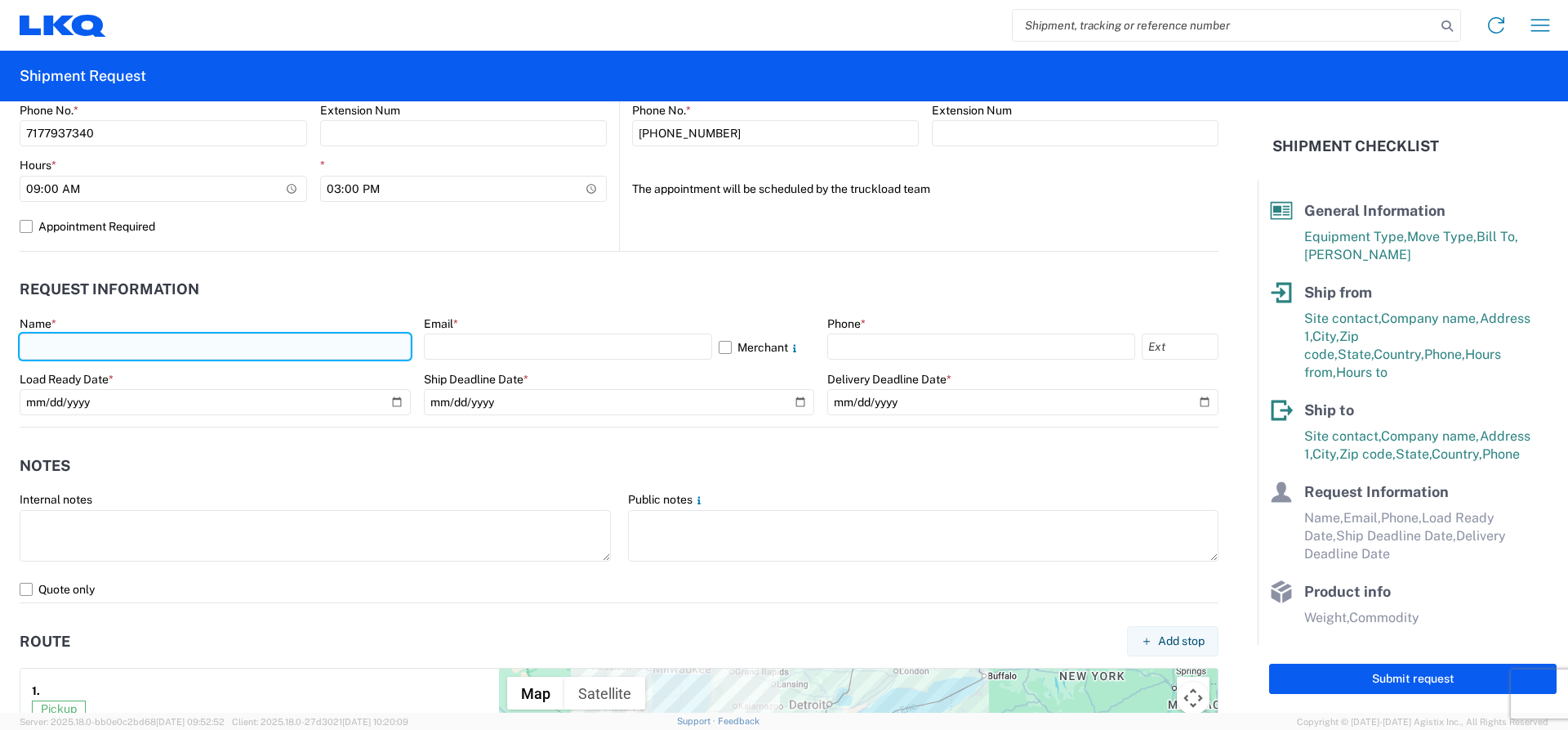
click at [57, 346] on input "text" at bounding box center [216, 346] width 391 height 26
type input "[PERSON_NAME]"
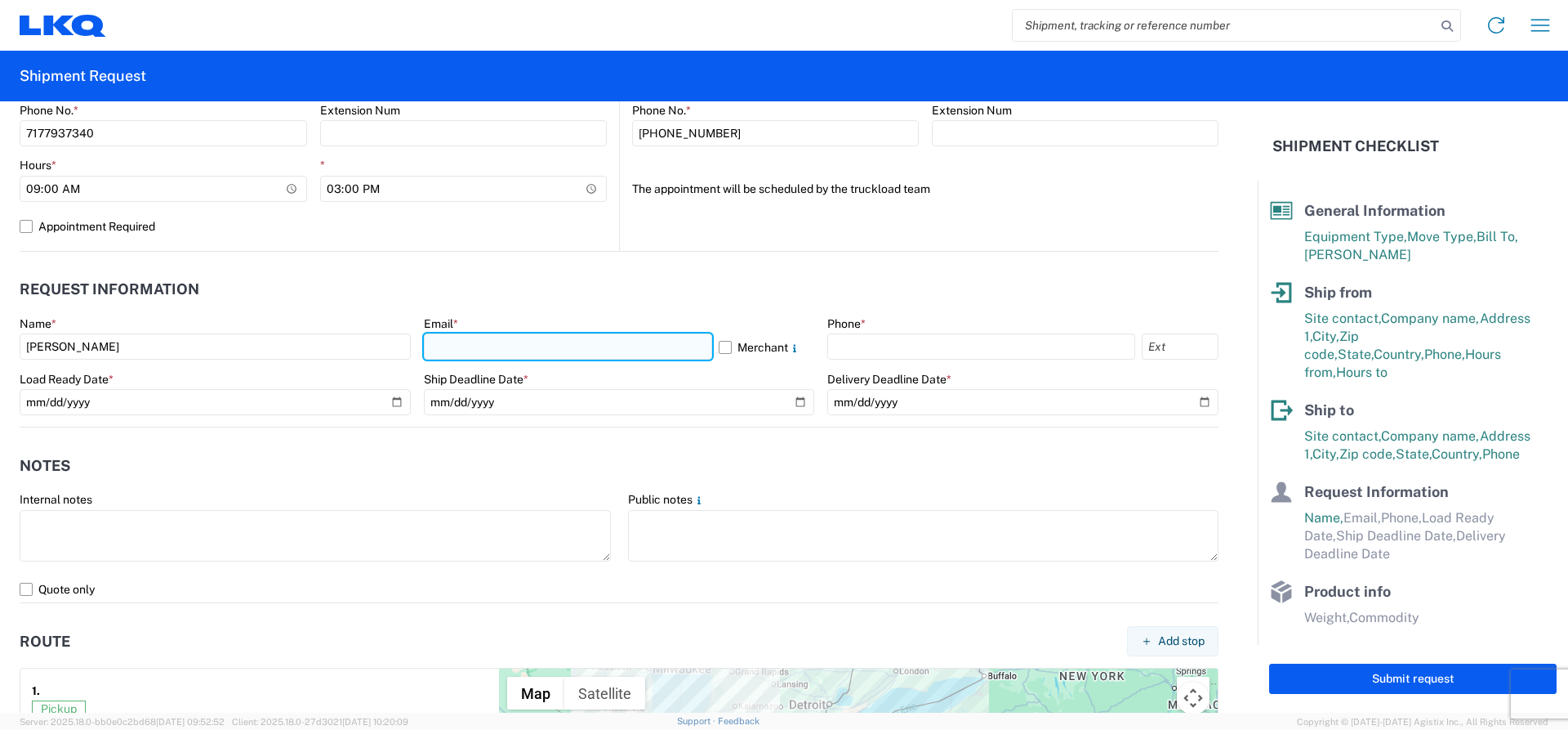
click at [444, 342] on input "text" at bounding box center [567, 346] width 288 height 26
type input "[EMAIL_ADDRESS][DOMAIN_NAME]"
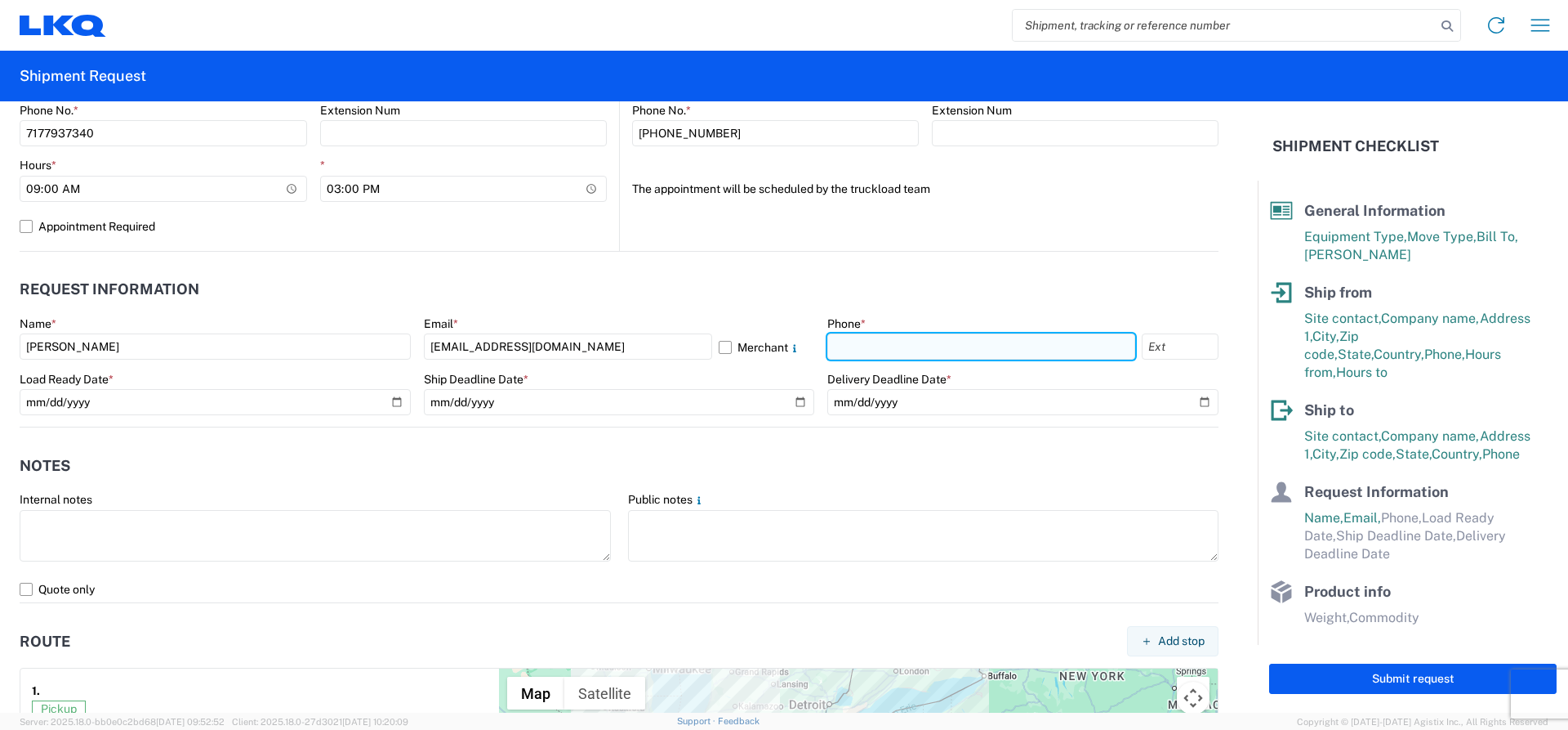
click at [859, 345] on input "text" at bounding box center [981, 346] width 308 height 26
type input "7177937340"
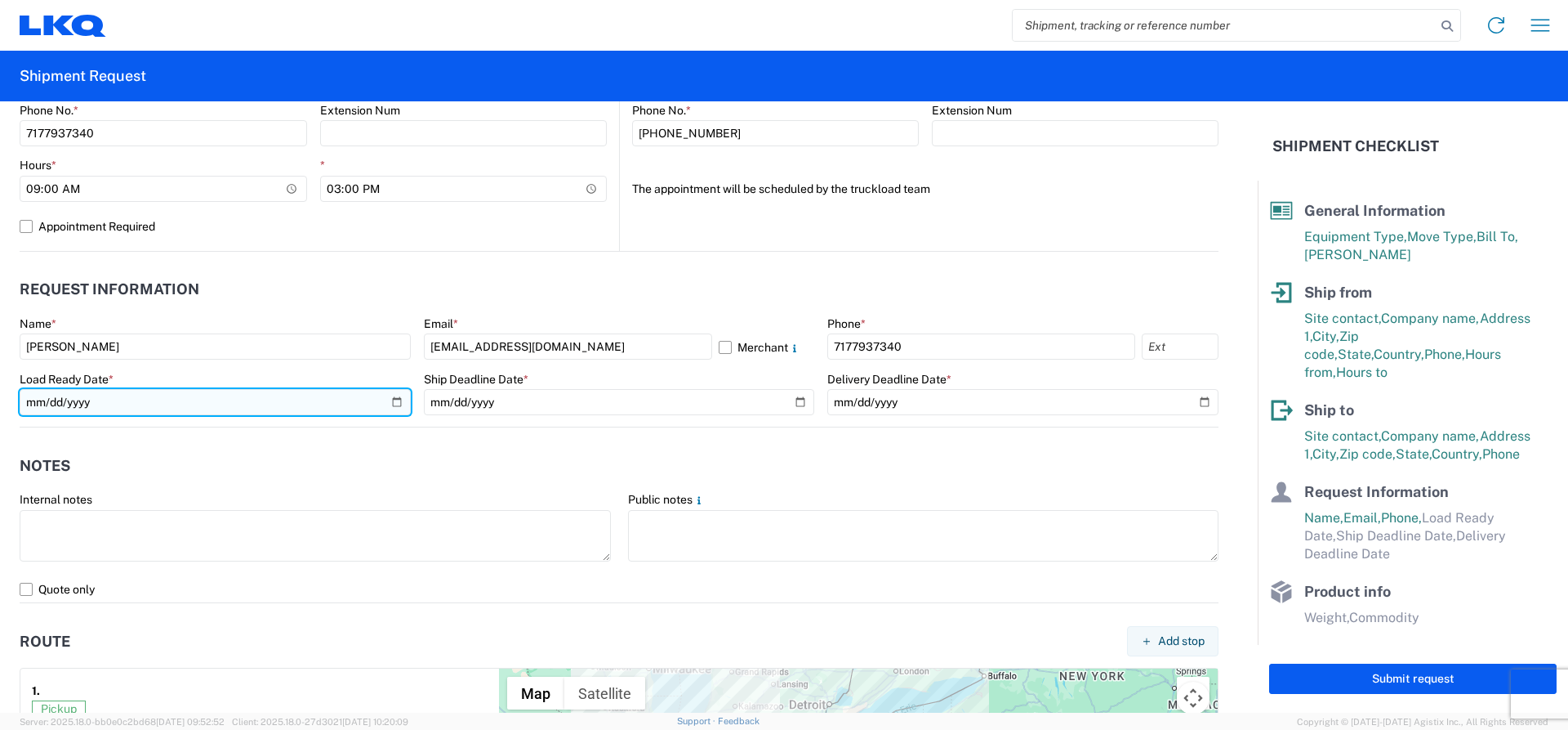
click at [390, 396] on input "date" at bounding box center [216, 402] width 391 height 26
type input "[DATE]"
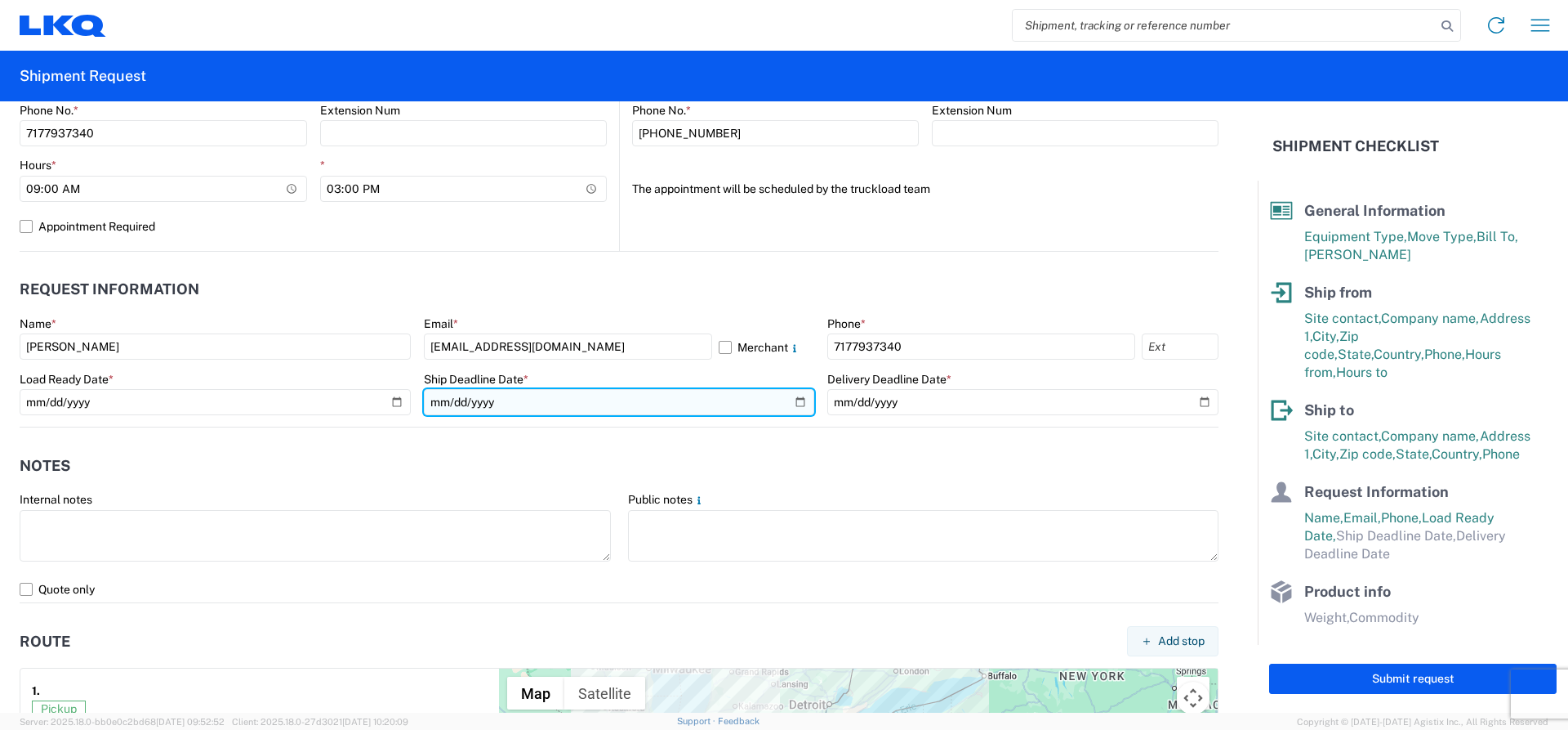
click at [795, 404] on input "date" at bounding box center [619, 402] width 391 height 26
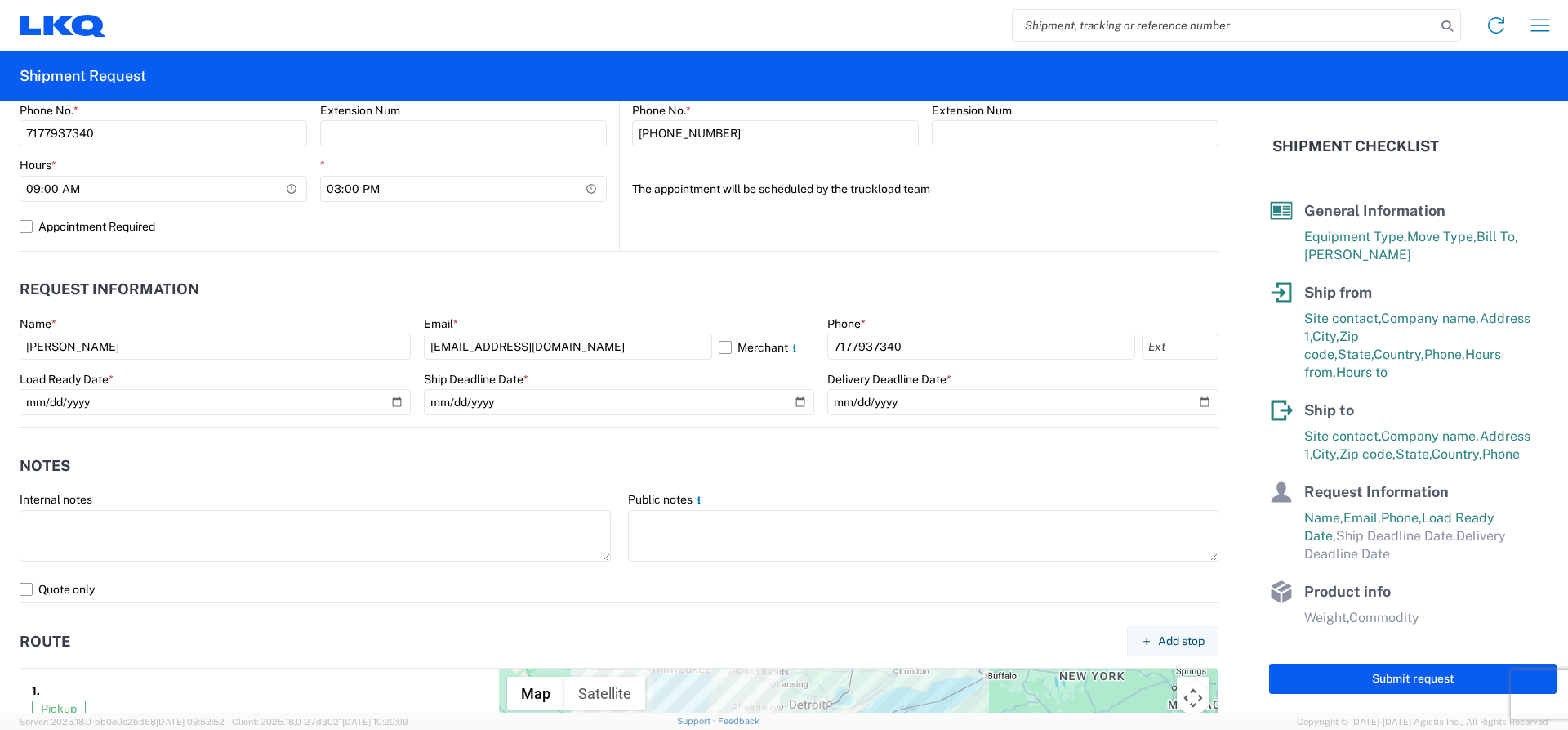
click at [644, 281] on header "Request Information" at bounding box center [619, 290] width 1199 height 37
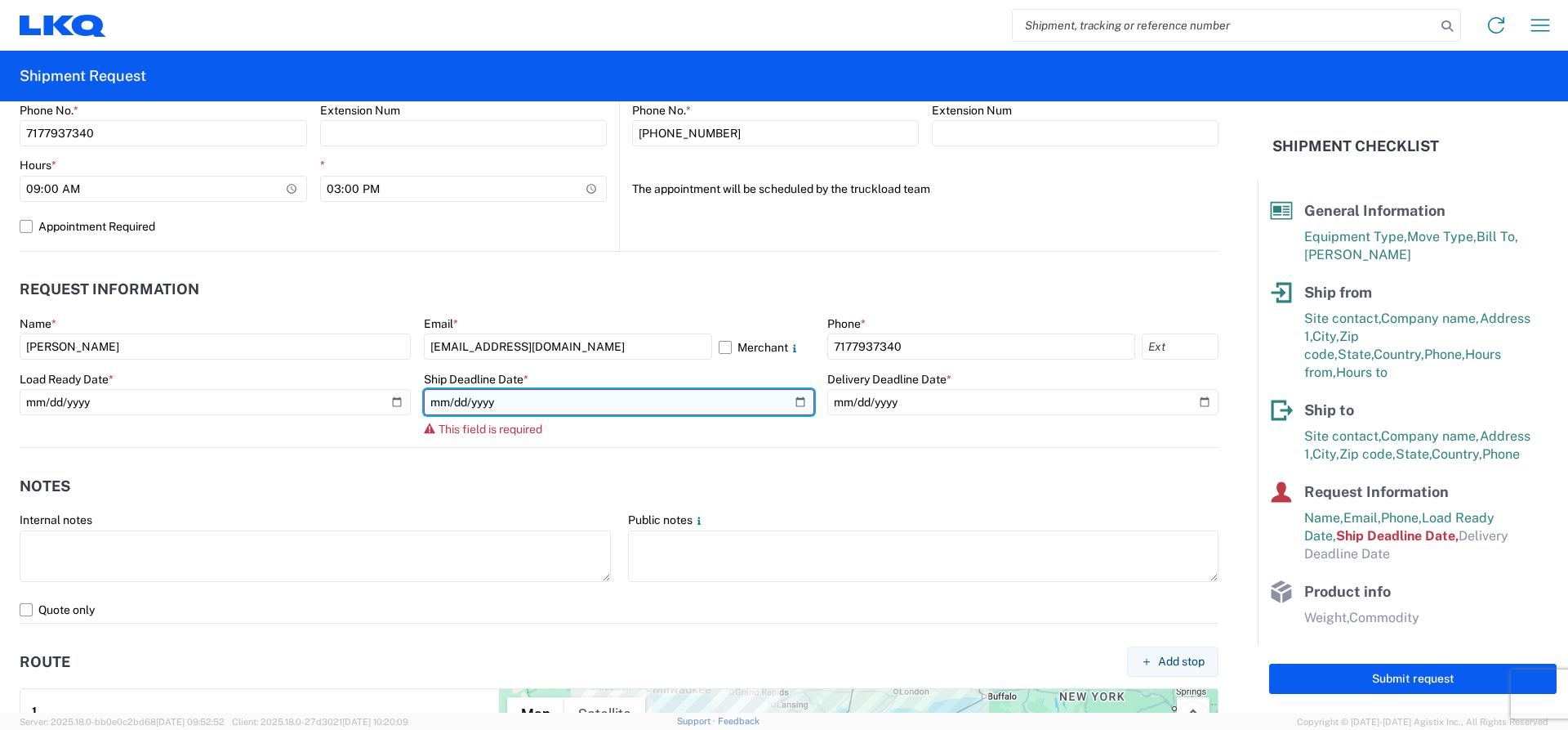
click at [789, 402] on input "date" at bounding box center [619, 402] width 391 height 26
type input "[DATE]"
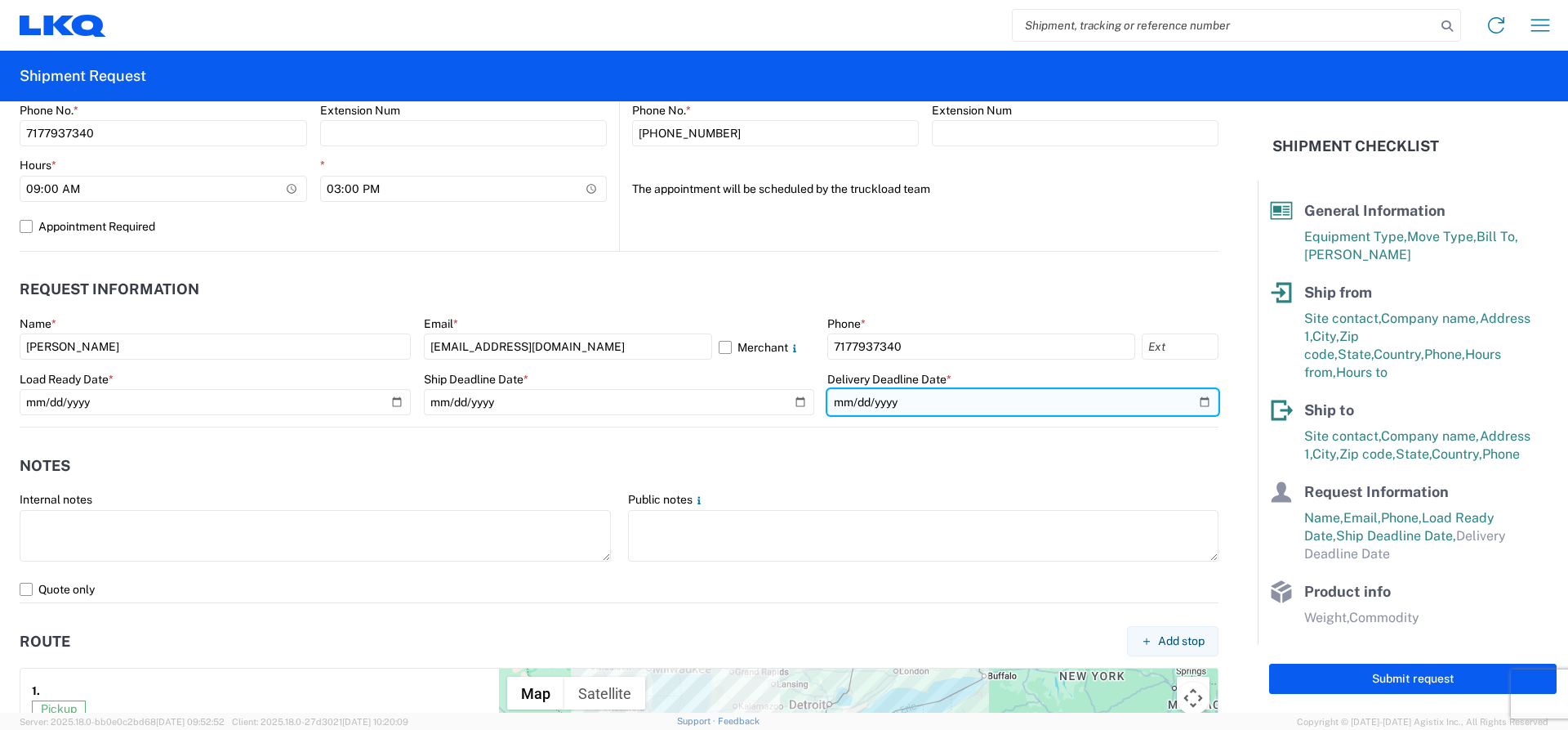
click at [1185, 396] on input "date" at bounding box center [1023, 402] width 391 height 26
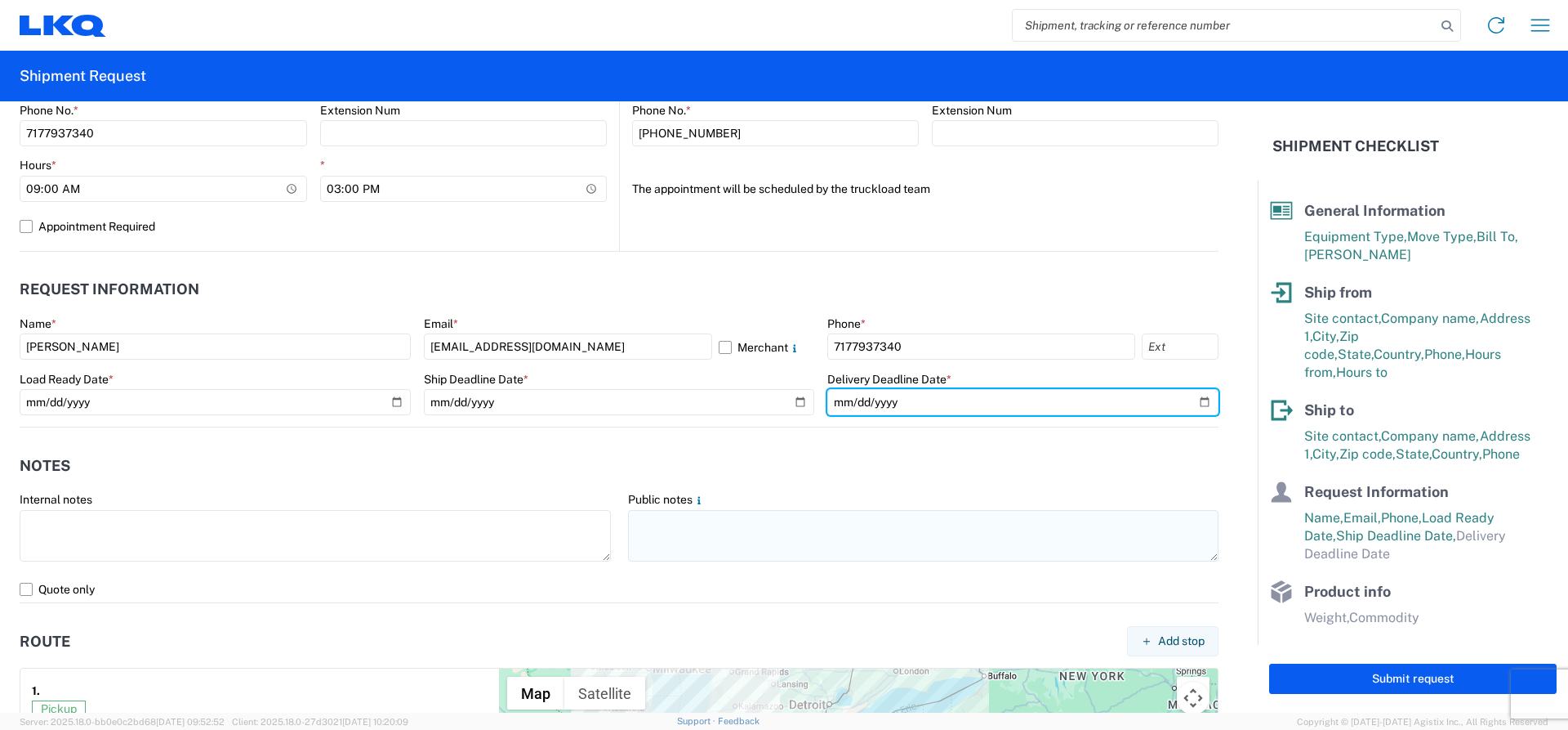
type input "[DATE]"
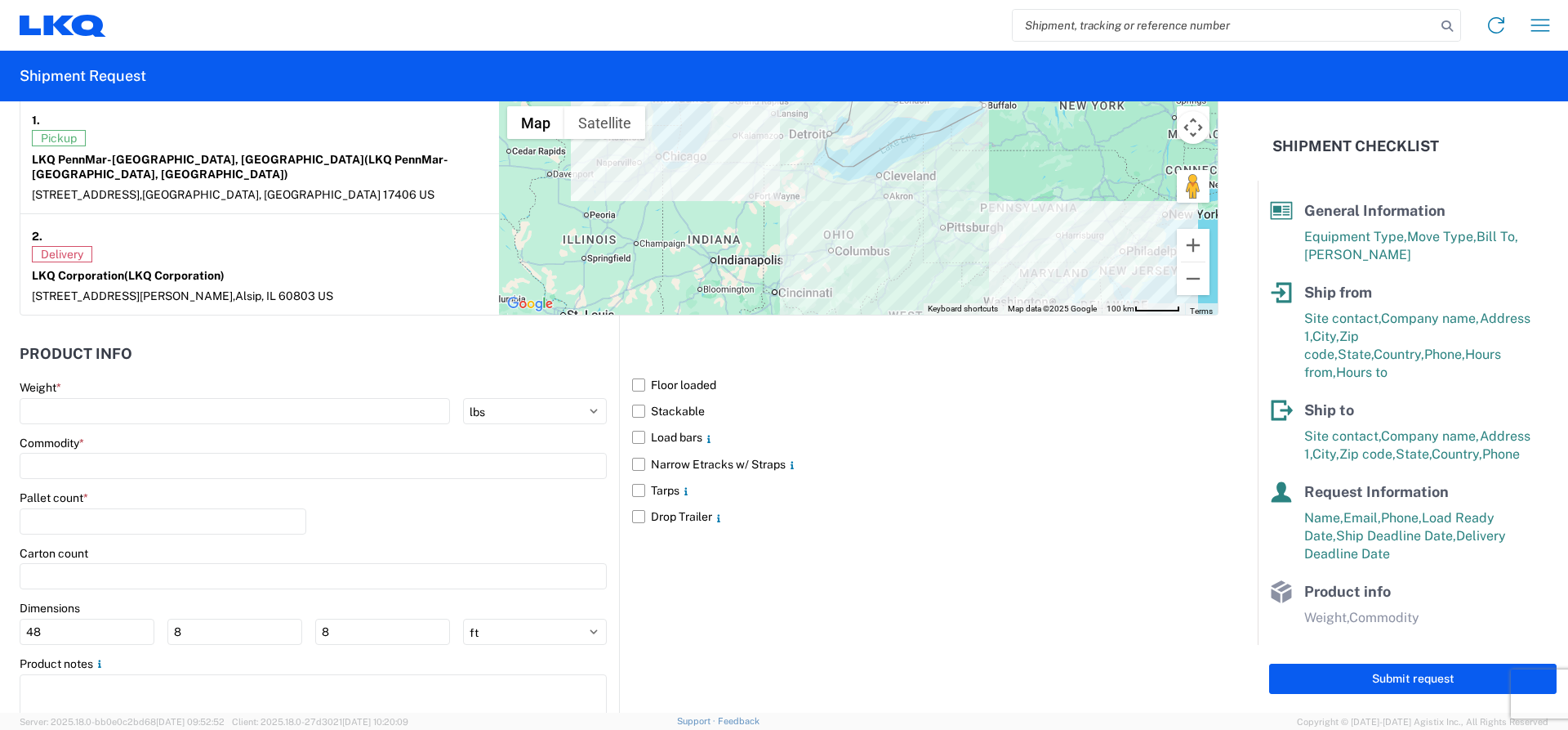
scroll to position [1307, 0]
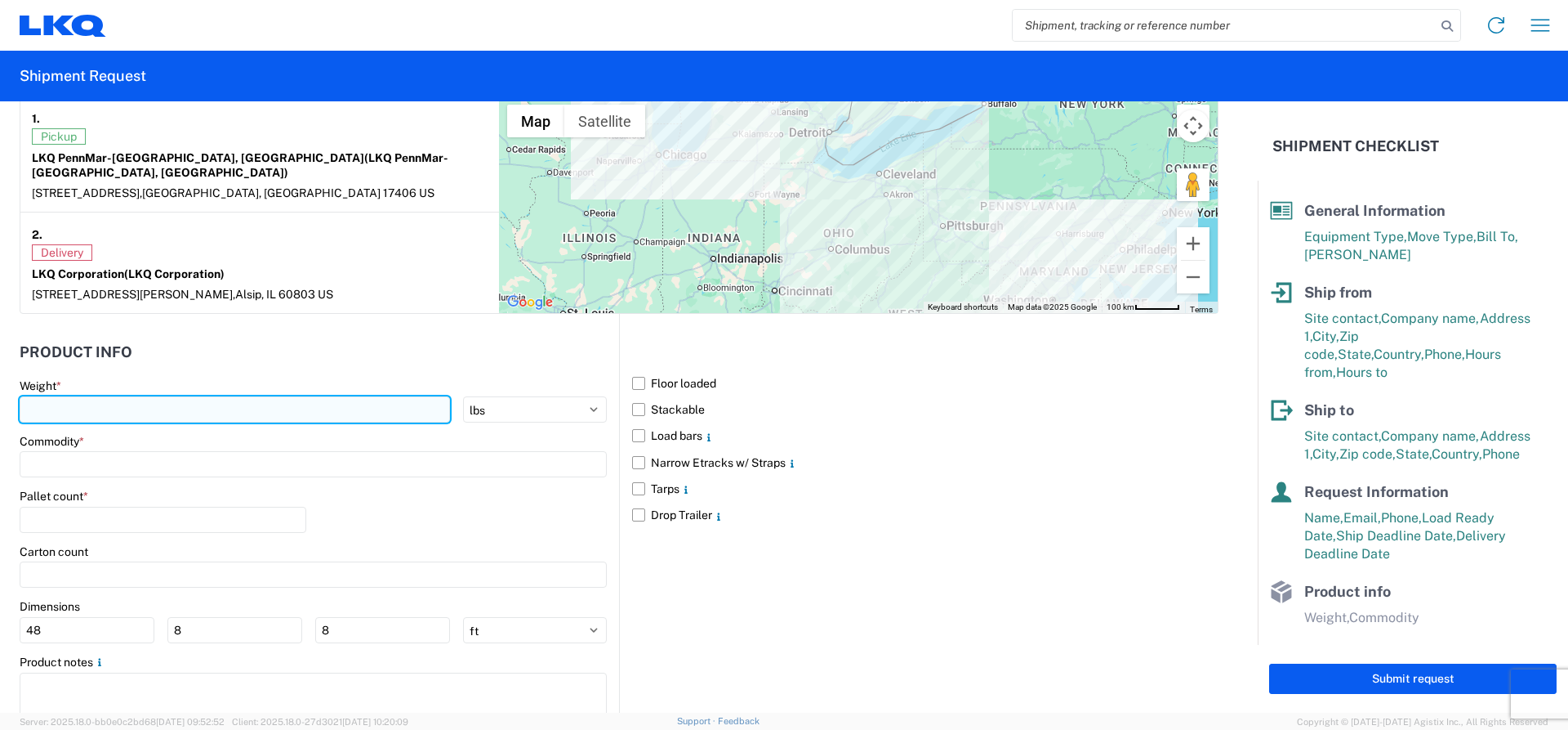
click at [52, 398] on input "number" at bounding box center [235, 409] width 430 height 26
type input "42000"
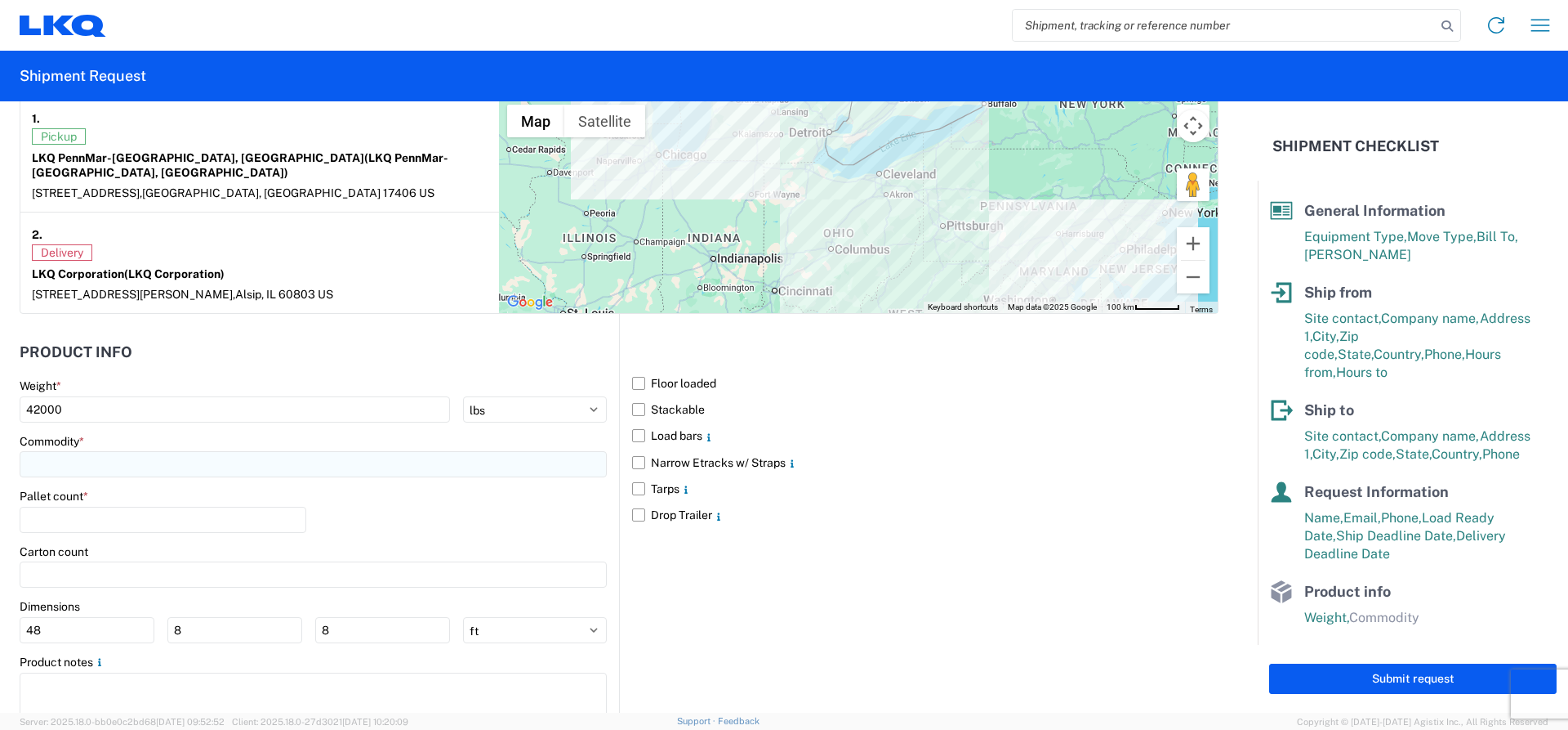
click at [57, 451] on input at bounding box center [313, 464] width 587 height 26
type input "engin"
click at [99, 529] on div "Engines, Transmissions" at bounding box center [166, 522] width 286 height 26
type input "Engines, Transmissions"
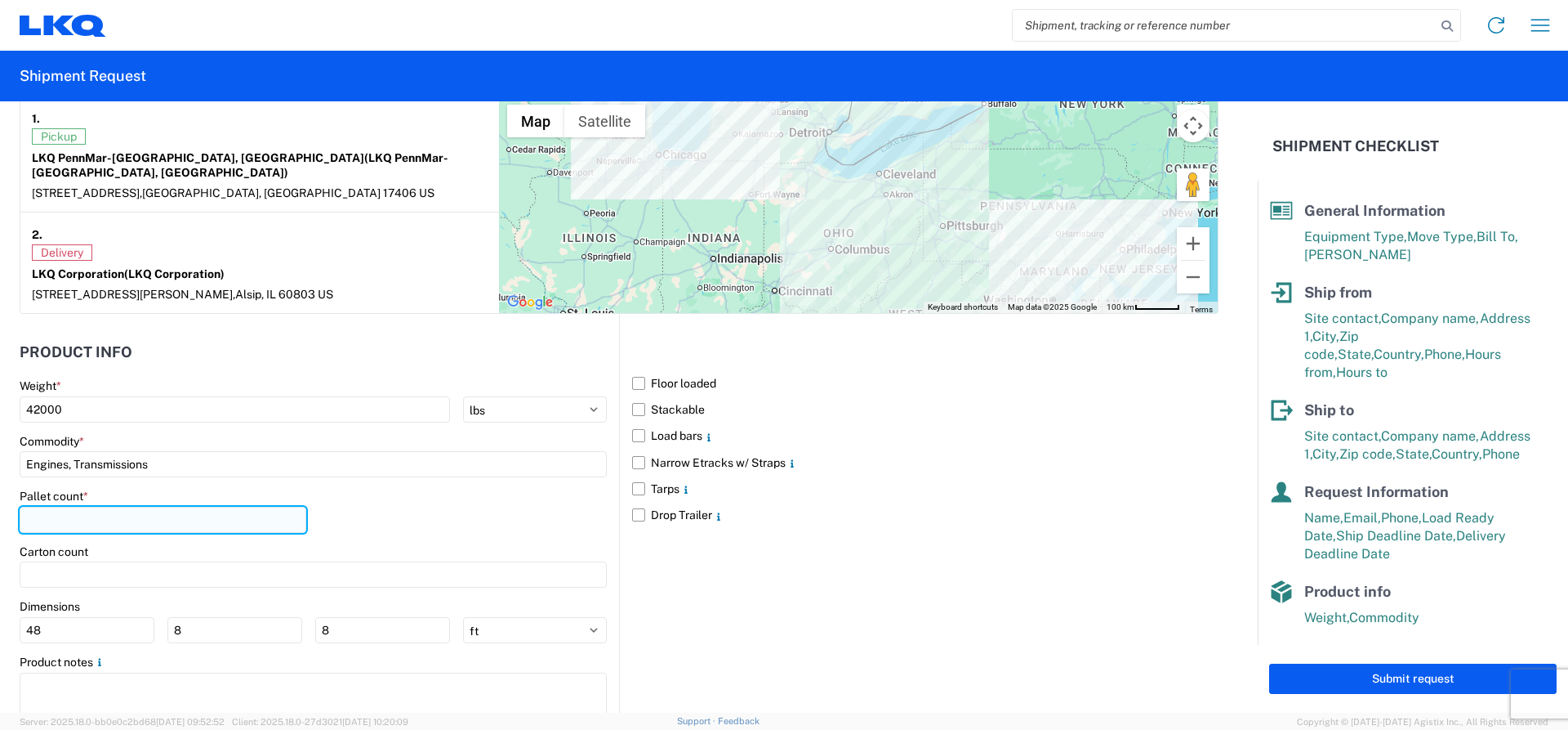
click at [76, 506] on input "number" at bounding box center [163, 519] width 287 height 26
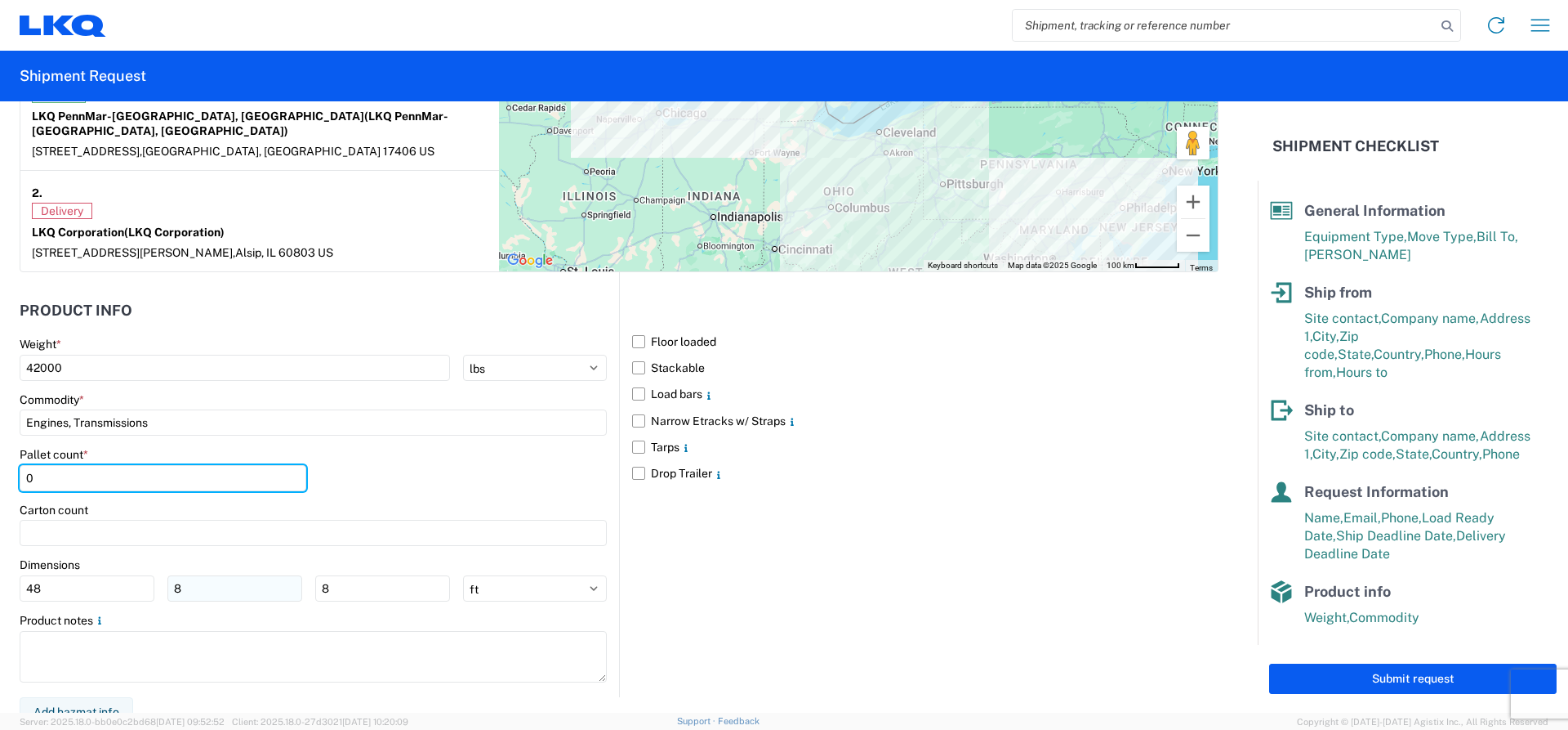
type input "0"
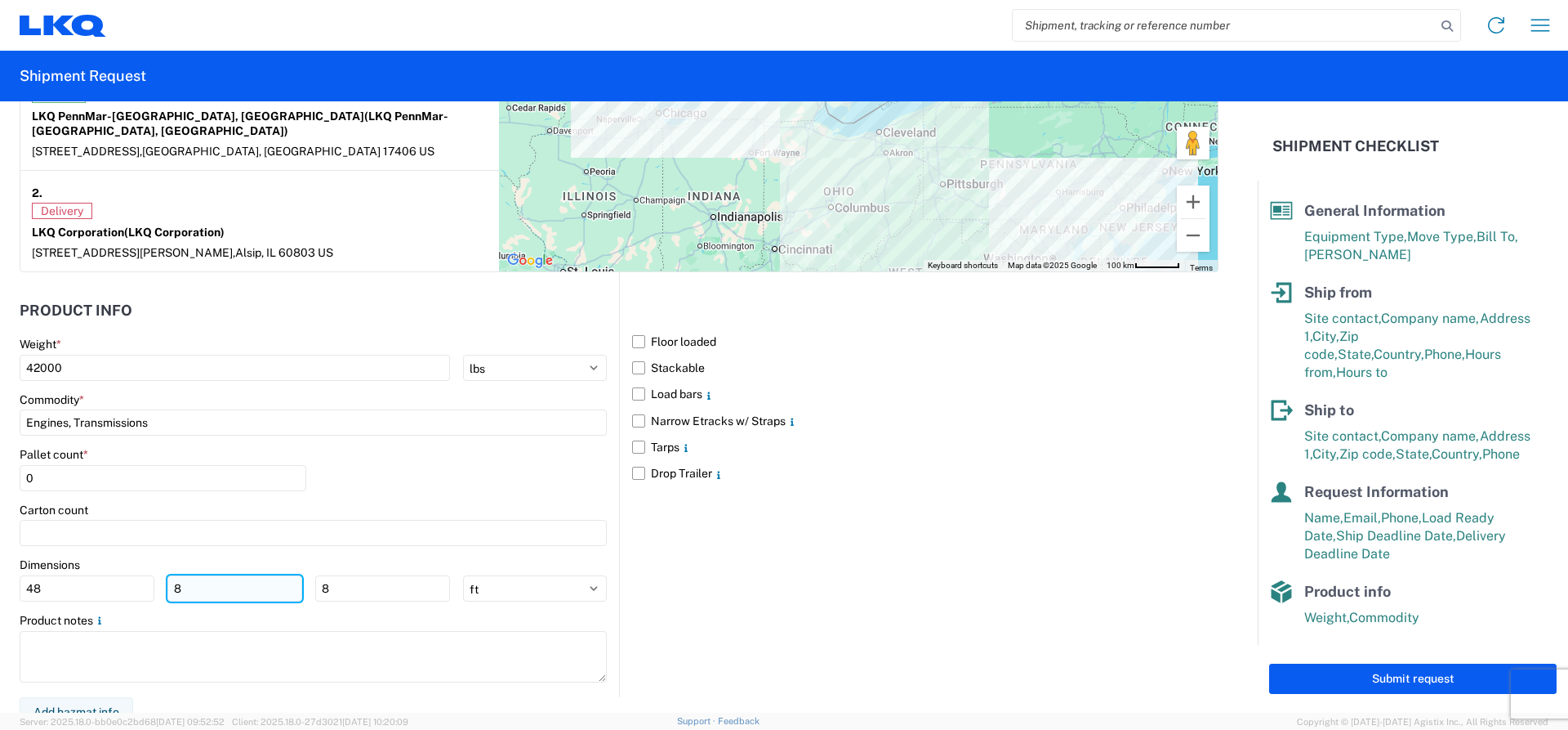
click at [194, 575] on input "8" at bounding box center [235, 588] width 135 height 26
type input "48"
click at [588, 575] on select "ft in cm" at bounding box center [534, 588] width 143 height 26
select select "IN"
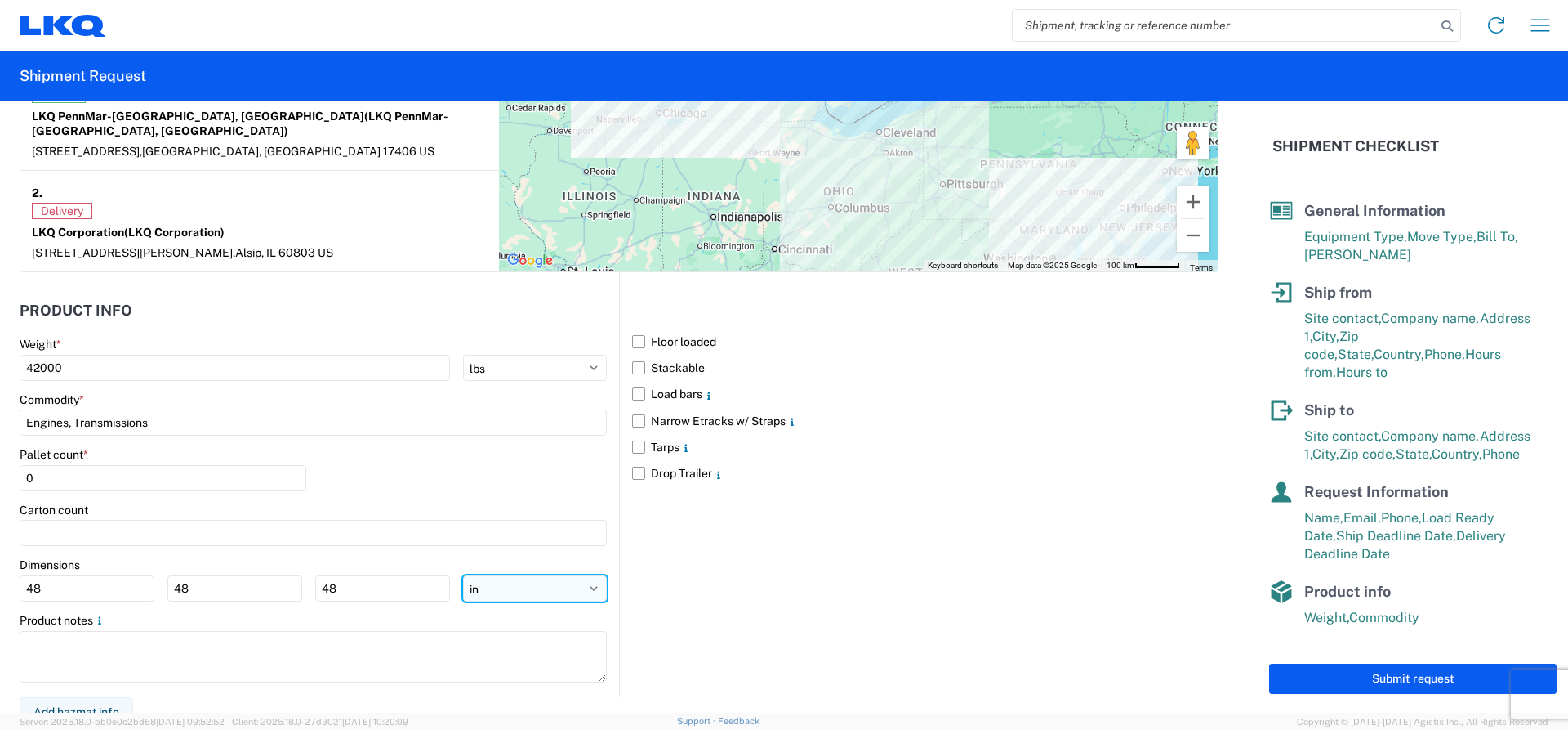
click at [463, 575] on select "ft in cm" at bounding box center [534, 588] width 143 height 26
type input "576"
drag, startPoint x: 41, startPoint y: 570, endPoint x: 0, endPoint y: 574, distance: 41.2
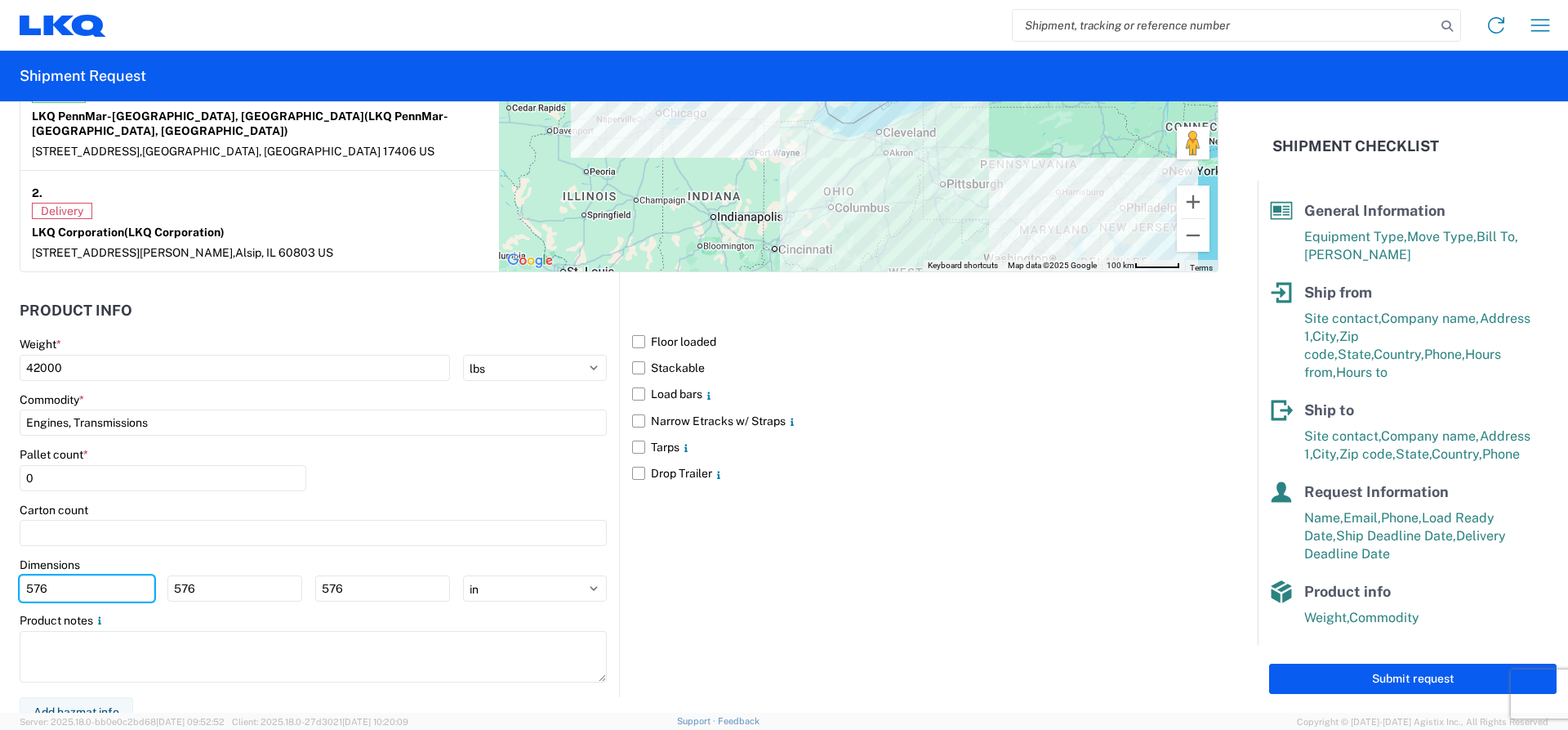
click at [0, 574] on form "General Information Template PO# Equipment Type * Select 53’ Dry Van Flatbed Dr…" at bounding box center [629, 406] width 1258 height 611
type input "48"
click at [638, 328] on label "Floor loaded" at bounding box center [925, 341] width 586 height 26
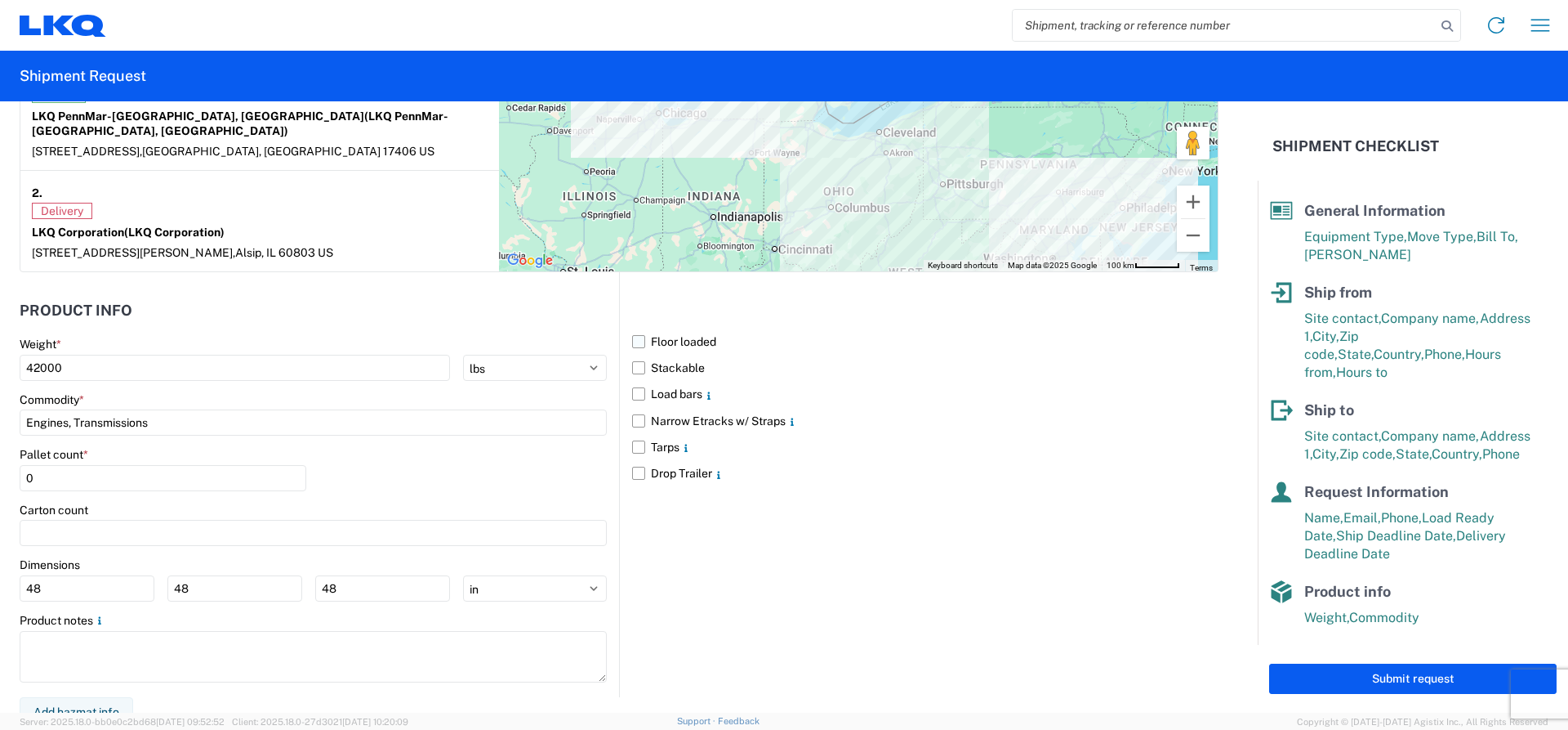
click at [0, 0] on input "Floor loaded" at bounding box center [0, 0] width 0 height 0
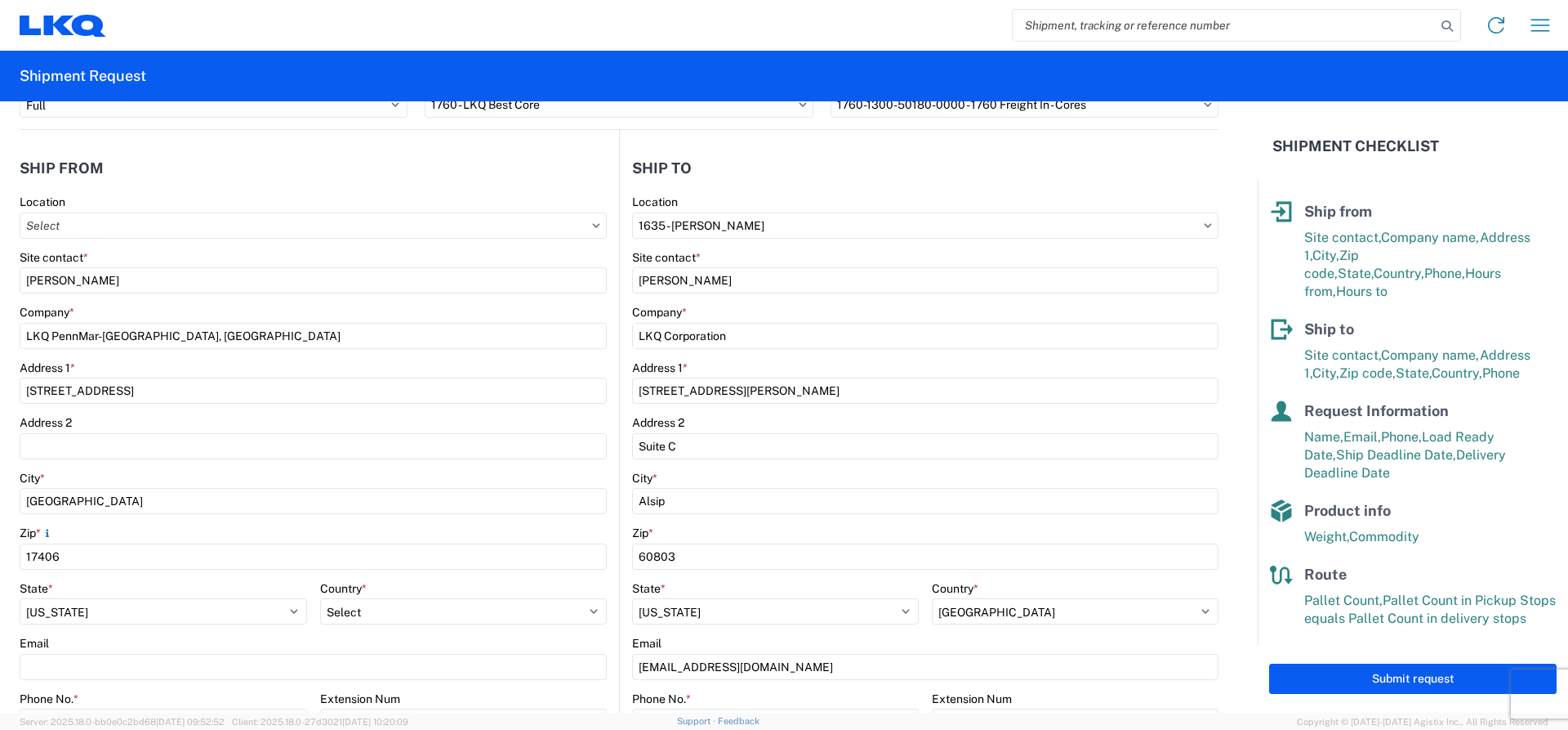
scroll to position [42, 0]
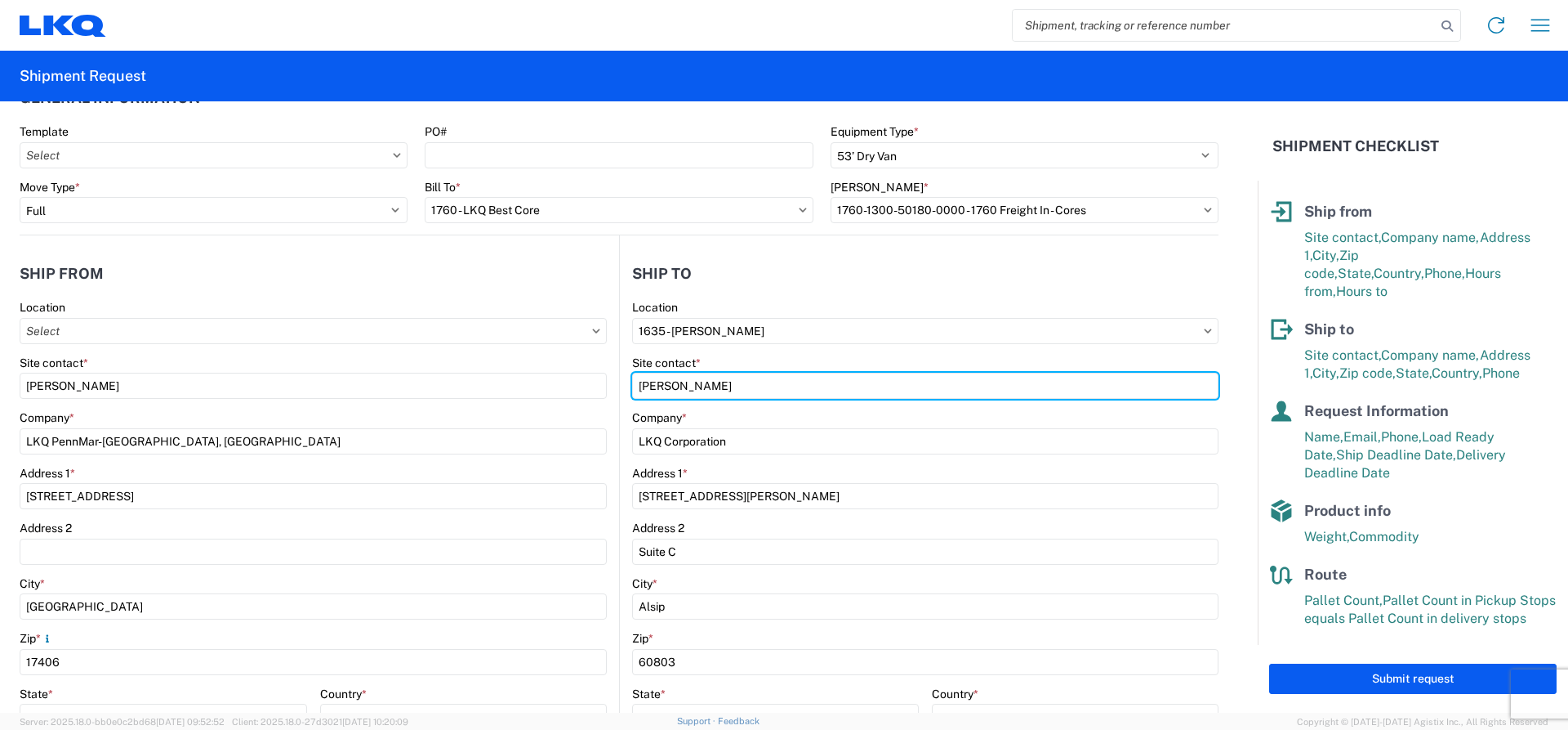
drag, startPoint x: 720, startPoint y: 385, endPoint x: 611, endPoint y: 383, distance: 109.0
click at [619, 383] on agx-shipment-stop-widget-v2 "Ship to 1635 Location 1635 - [PERSON_NAME] Site contact * [PERSON_NAME] Company…" at bounding box center [918, 590] width 599 height 710
type input "[PERSON_NAME]"
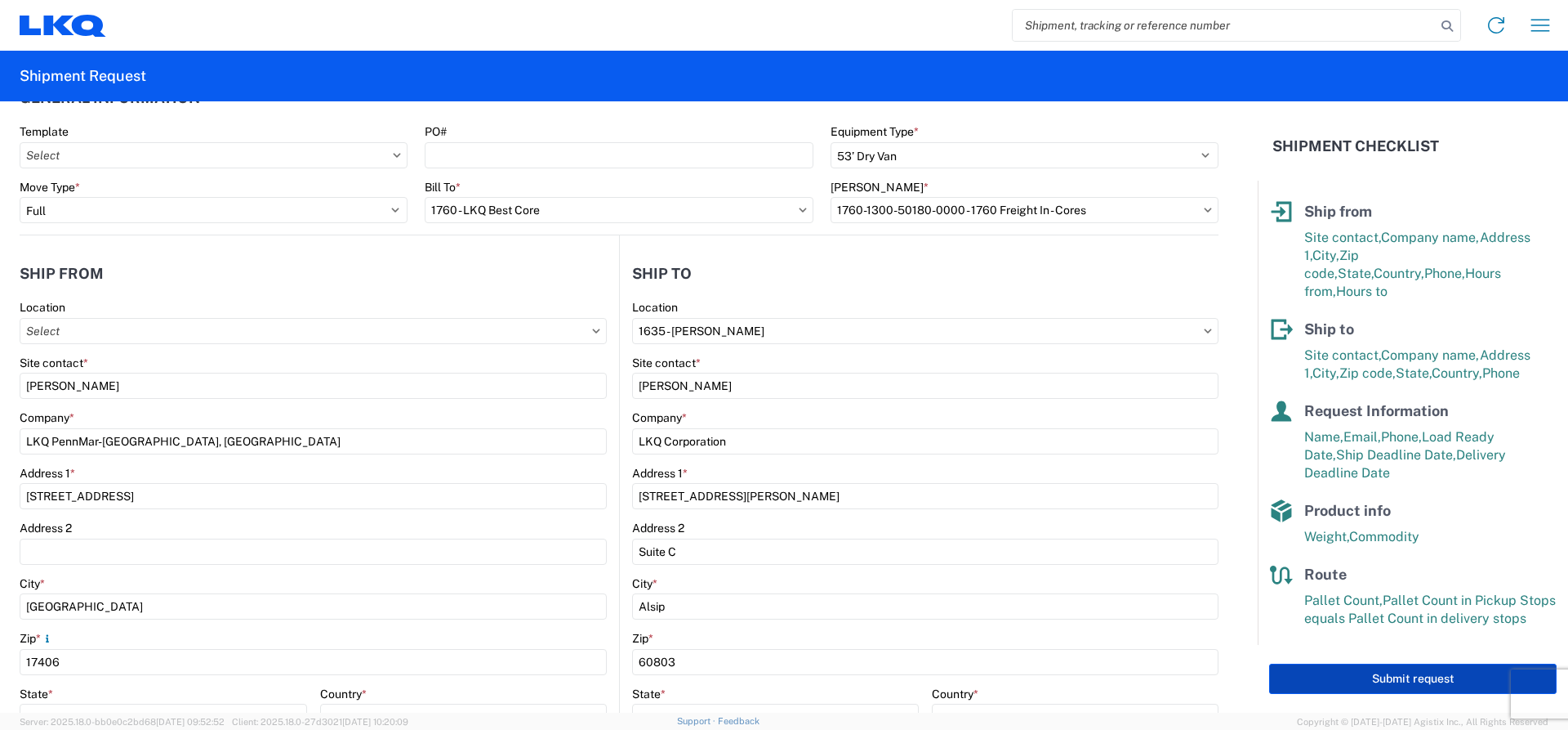
click at [1425, 675] on button "Submit request" at bounding box center [1412, 679] width 288 height 30
select select "US"
